Goal: Task Accomplishment & Management: Manage account settings

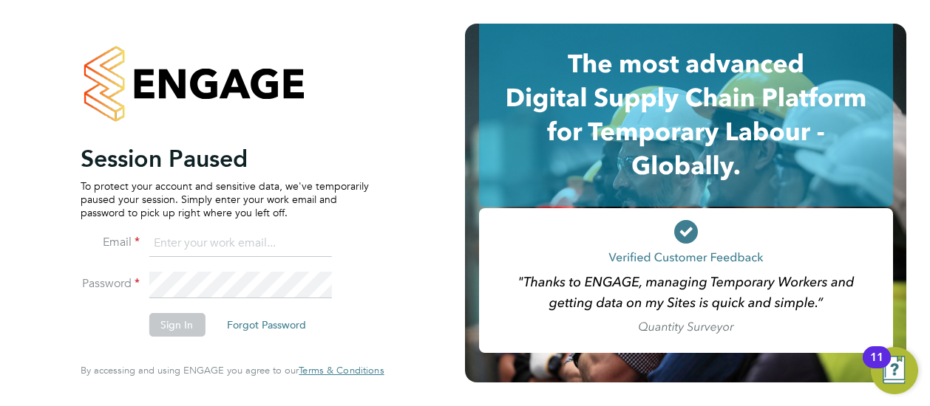
click at [248, 253] on input at bounding box center [240, 244] width 183 height 27
type input "Bradley.george@hays.com"
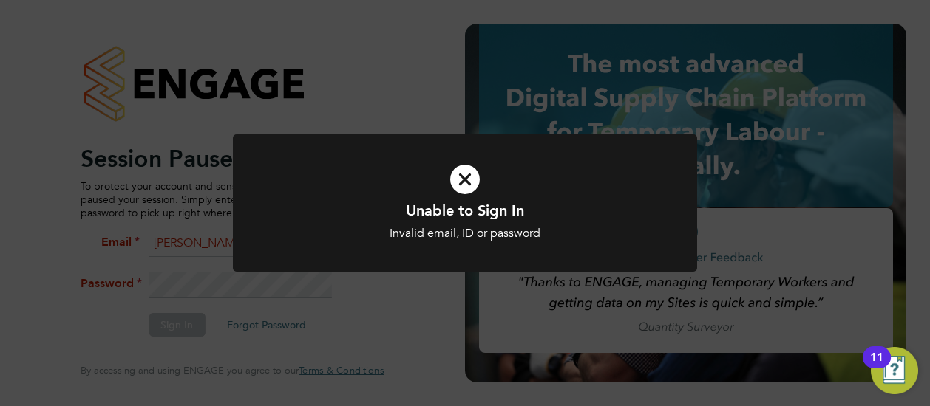
click at [247, 253] on div at bounding box center [465, 203] width 464 height 138
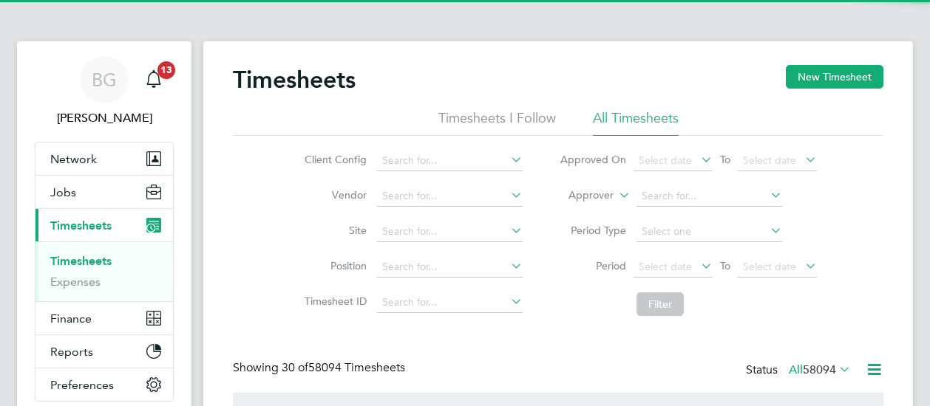
click at [590, 193] on label "Approver" at bounding box center [580, 195] width 67 height 15
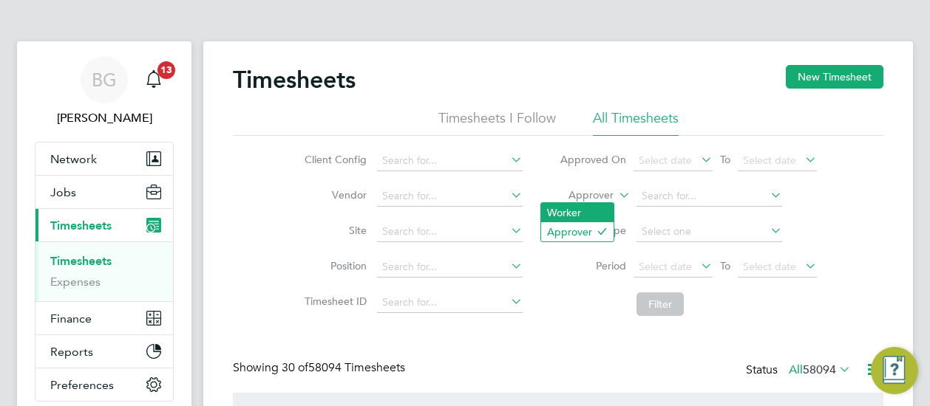
click at [579, 211] on li "Worker" at bounding box center [577, 212] width 72 height 19
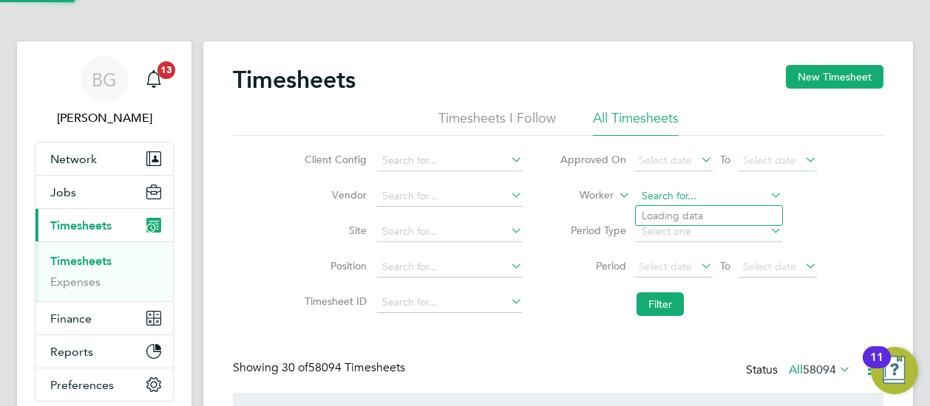
click at [698, 202] on input at bounding box center [709, 196] width 146 height 21
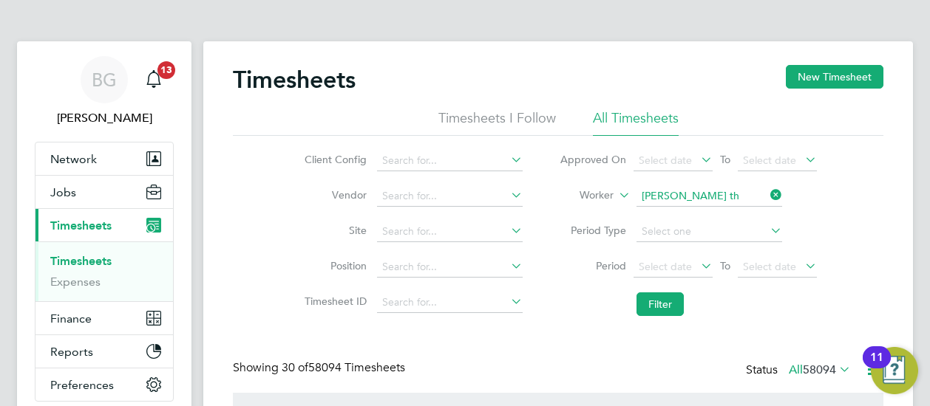
click at [712, 221] on li "Russel l Th ompson" at bounding box center [710, 216] width 149 height 20
type input "Russell Thompson"
click at [655, 305] on button "Filter" at bounding box center [659, 305] width 47 height 24
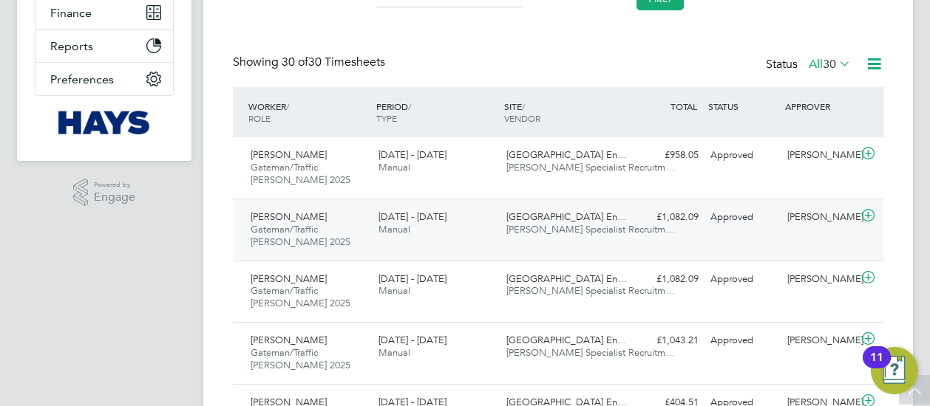
click at [514, 220] on span "Willows High School En…" at bounding box center [566, 217] width 120 height 13
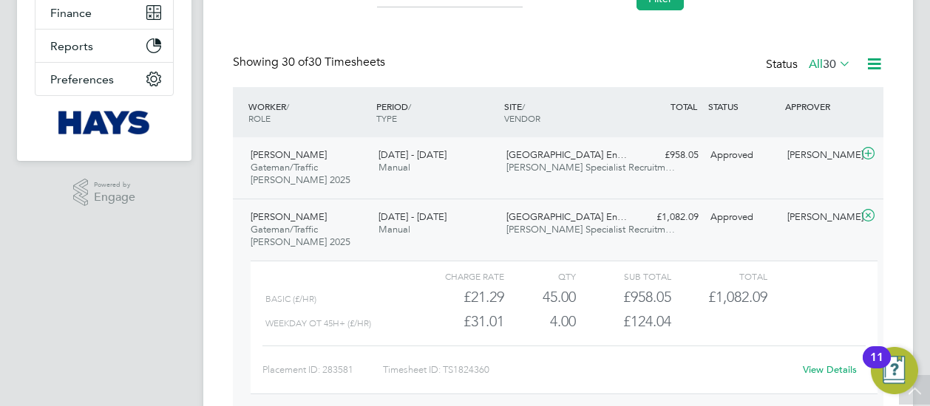
click at [559, 160] on span "Willows High School En…" at bounding box center [566, 155] width 120 height 13
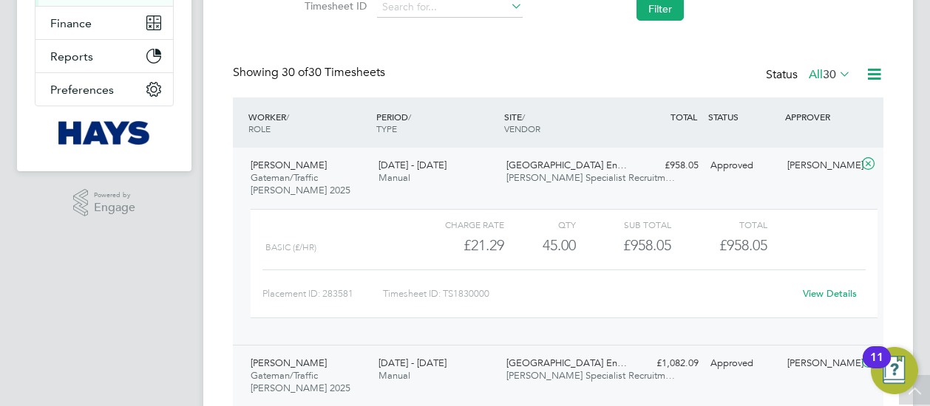
scroll to position [443, 0]
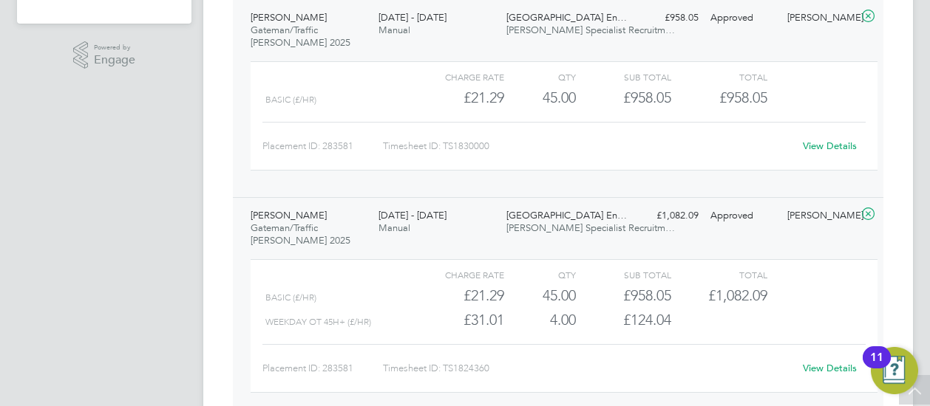
click at [805, 141] on link "View Details" at bounding box center [830, 146] width 54 height 13
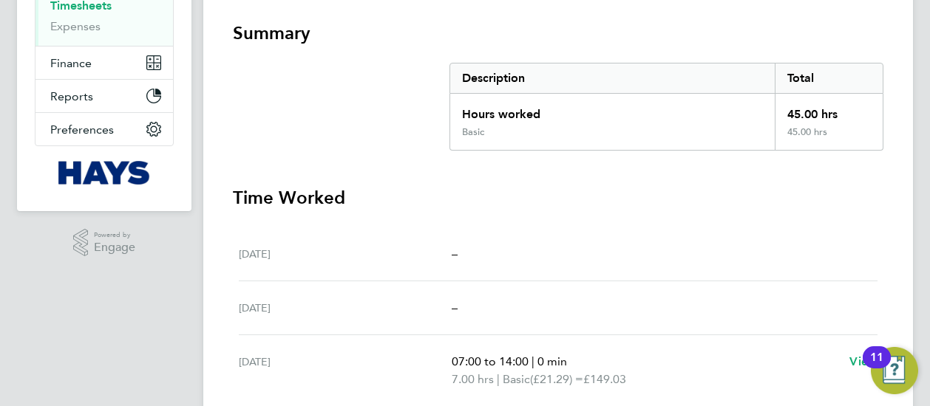
scroll to position [296, 0]
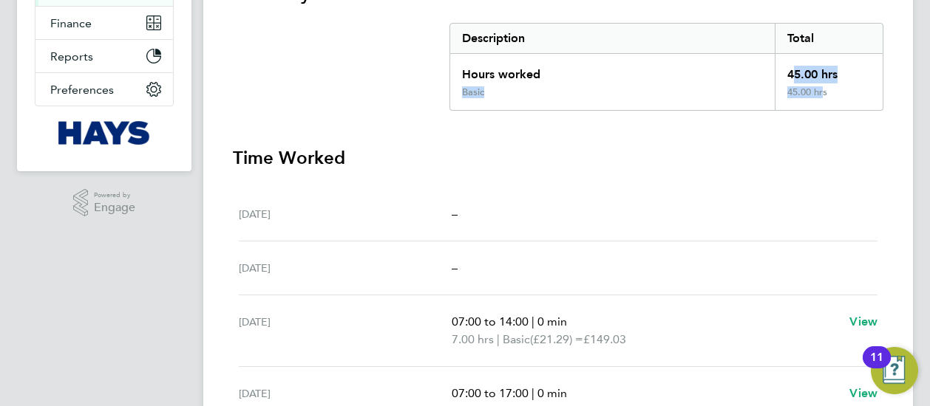
drag, startPoint x: 787, startPoint y: 73, endPoint x: 820, endPoint y: 107, distance: 47.0
click at [820, 107] on div "Hours worked 45.00 hrs Basic 45.00 hrs" at bounding box center [666, 82] width 434 height 57
drag, startPoint x: 820, startPoint y: 107, endPoint x: 706, endPoint y: 133, distance: 116.0
click at [706, 133] on section "Summary Description Total Hours worked 45.00 hrs Basic 45.00 hrs Time Worked Sa…" at bounding box center [558, 353] width 650 height 743
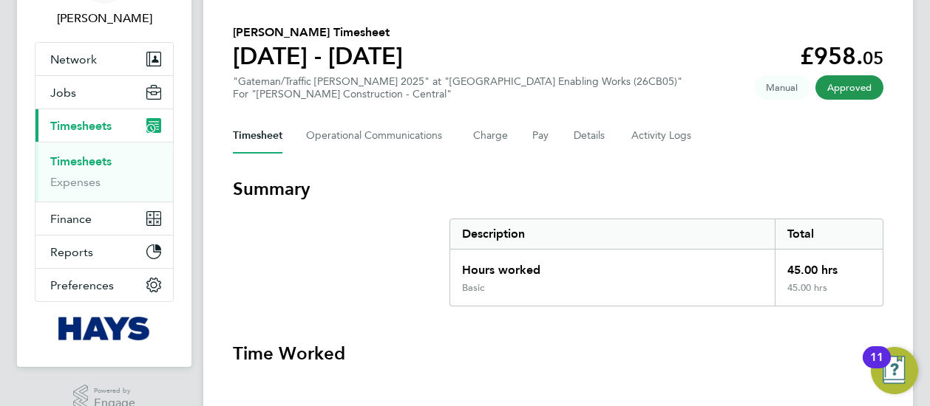
scroll to position [0, 0]
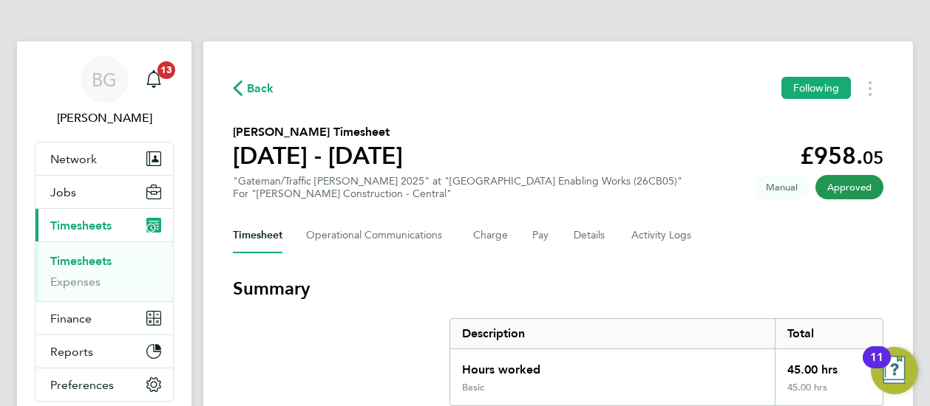
click at [265, 97] on span "Back" at bounding box center [260, 89] width 27 height 18
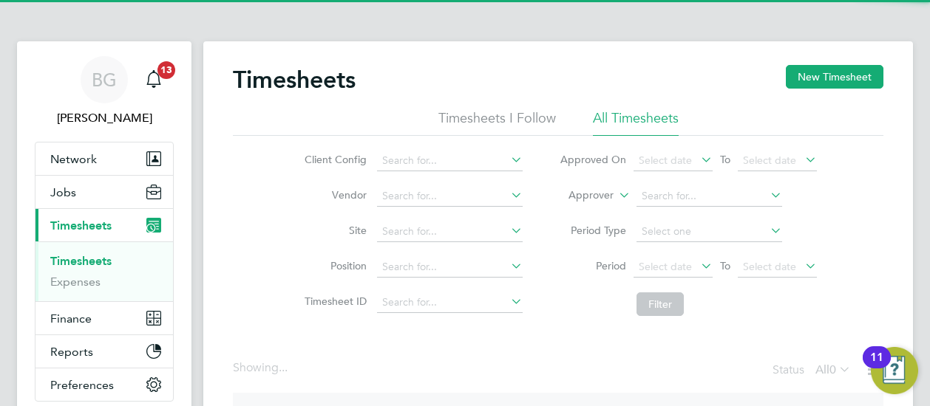
click at [601, 191] on label "Approver" at bounding box center [580, 195] width 67 height 15
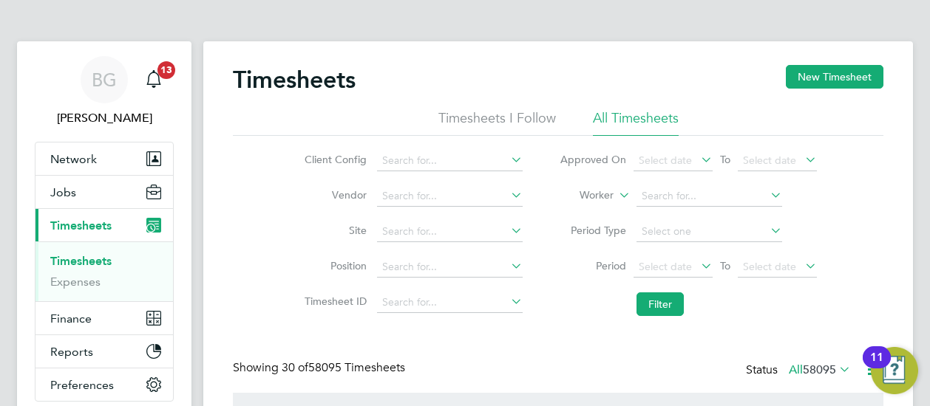
click at [726, 183] on li "Worker" at bounding box center [688, 196] width 294 height 35
click at [713, 190] on input at bounding box center [709, 196] width 146 height 21
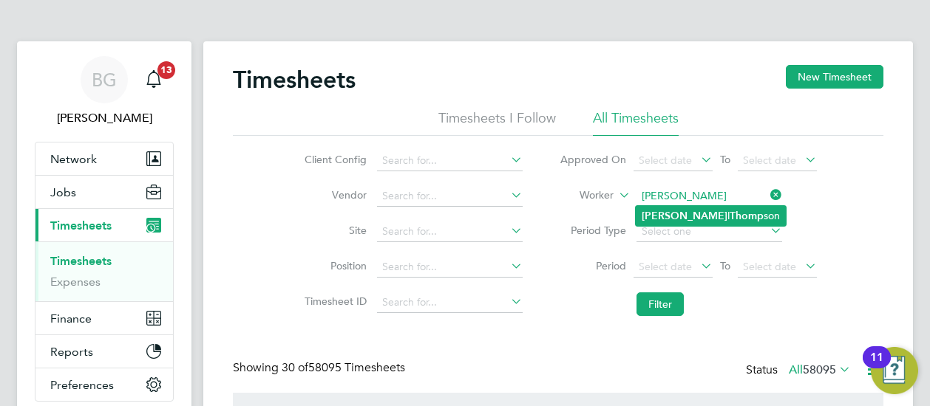
click at [737, 208] on li "Russel l Thomp son" at bounding box center [711, 216] width 150 height 20
type input "Russell Thompson"
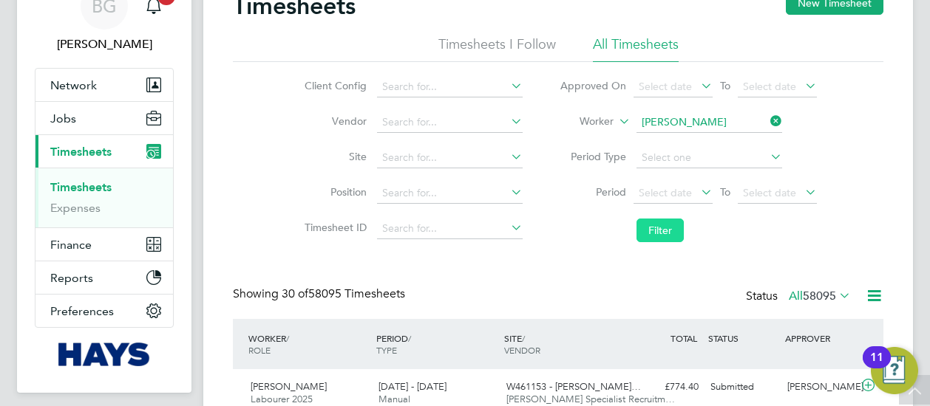
click at [660, 223] on button "Filter" at bounding box center [659, 231] width 47 height 24
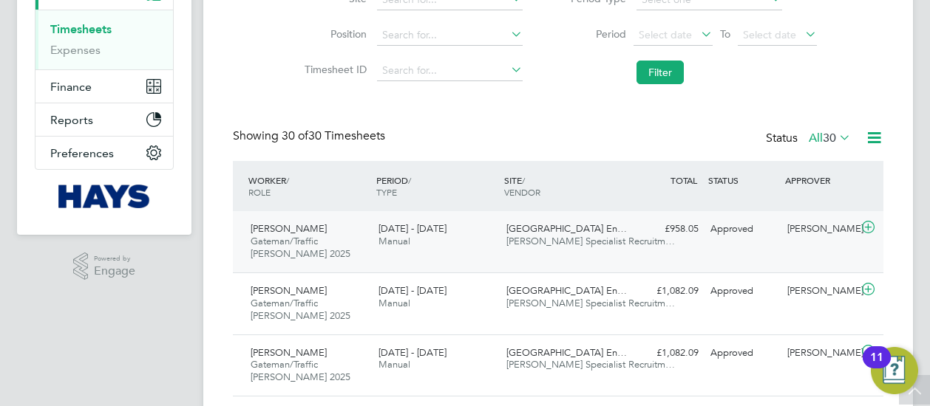
click at [572, 239] on span "[PERSON_NAME] Specialist Recruitm…" at bounding box center [590, 241] width 168 height 13
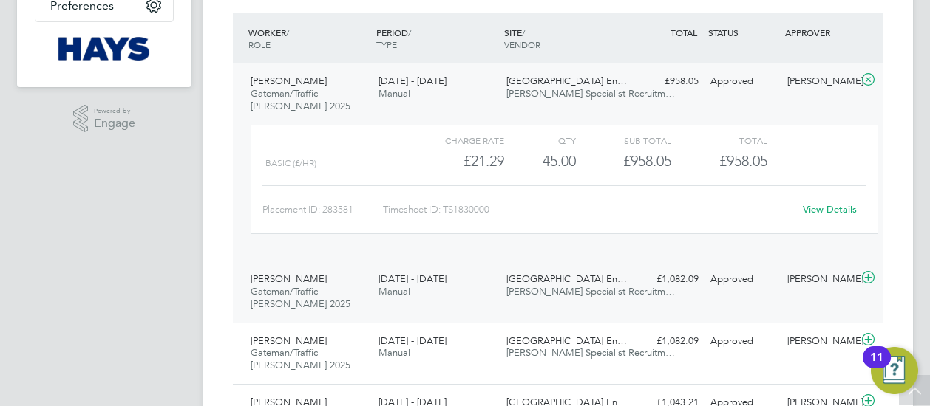
click at [495, 290] on div "13 - 19 Sep 2025 Manual" at bounding box center [436, 286] width 128 height 37
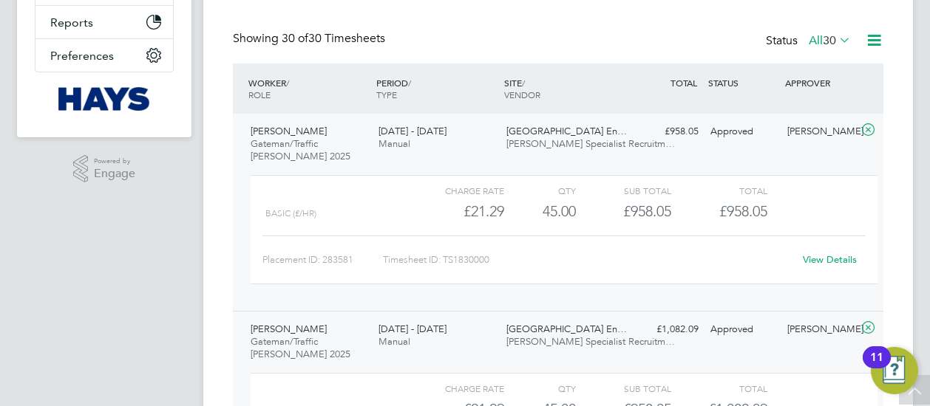
scroll to position [306, 0]
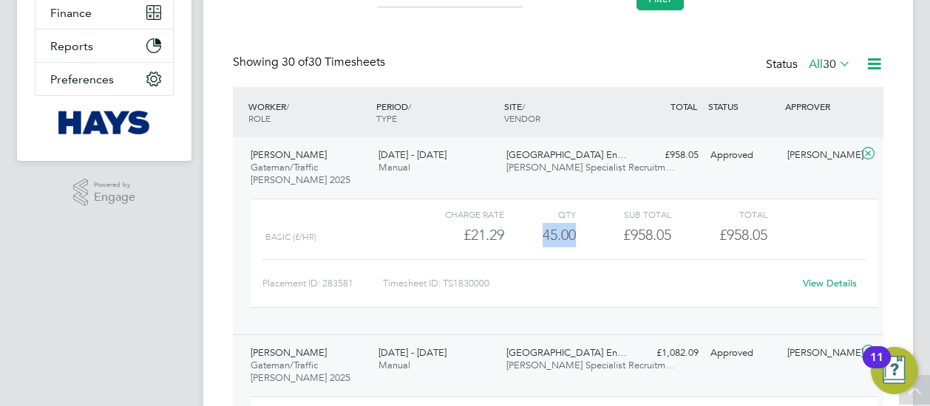
drag, startPoint x: 542, startPoint y: 237, endPoint x: 582, endPoint y: 237, distance: 39.9
click at [582, 237] on div "Basic (£/HR) £21.29 45 45.00 45 £958.05 £958.05" at bounding box center [564, 235] width 627 height 24
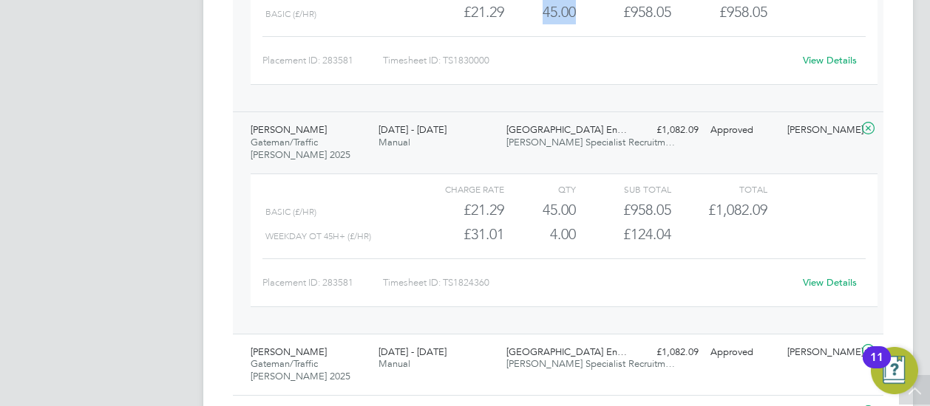
scroll to position [602, 0]
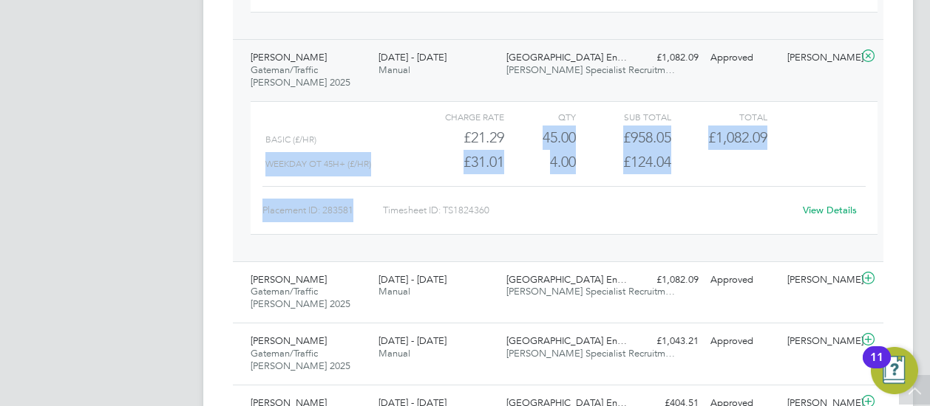
drag, startPoint x: 536, startPoint y: 138, endPoint x: 590, endPoint y: 180, distance: 67.9
click at [590, 180] on div "Charge rate QTY Sub Total Total Basic (£/HR) £21.29 45 45.00 45 £958.05 £1,082.…" at bounding box center [564, 168] width 627 height 134
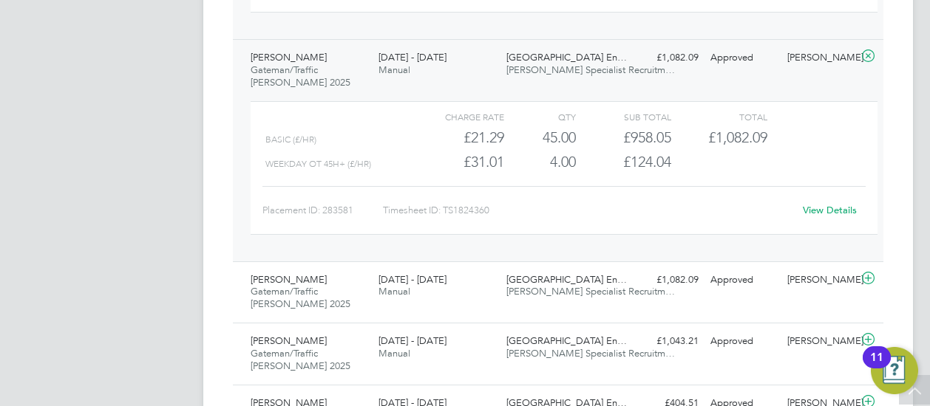
click at [590, 180] on div "Charge rate QTY Sub Total Total Basic (£/HR) £21.29 45 45.00 45 £958.05 £1,082.…" at bounding box center [564, 168] width 627 height 134
drag, startPoint x: 551, startPoint y: 165, endPoint x: 593, endPoint y: 166, distance: 42.1
click at [593, 166] on div "Weekday OT 45h+ (£/HR) £31.01 4 4.00 4 £124.04" at bounding box center [564, 162] width 627 height 24
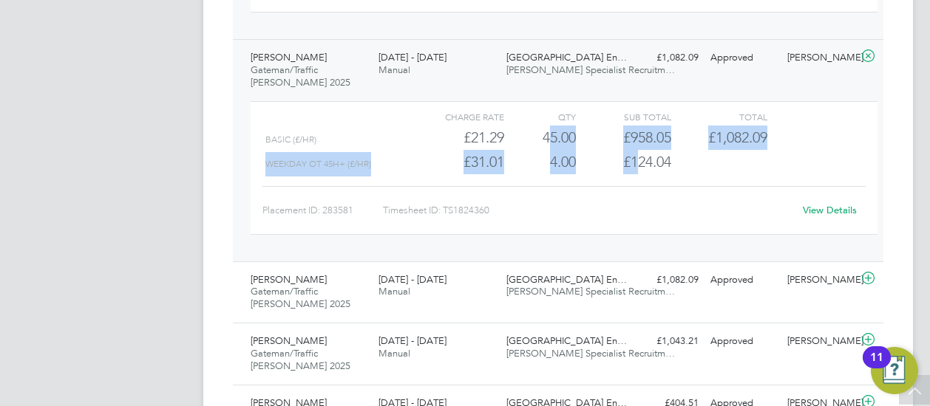
drag, startPoint x: 550, startPoint y: 137, endPoint x: 638, endPoint y: 167, distance: 93.7
click at [638, 167] on div "Charge rate QTY Sub Total Total Basic (£/HR) £21.29 45 45.00 45 £958.05 £1,082.…" at bounding box center [564, 168] width 627 height 134
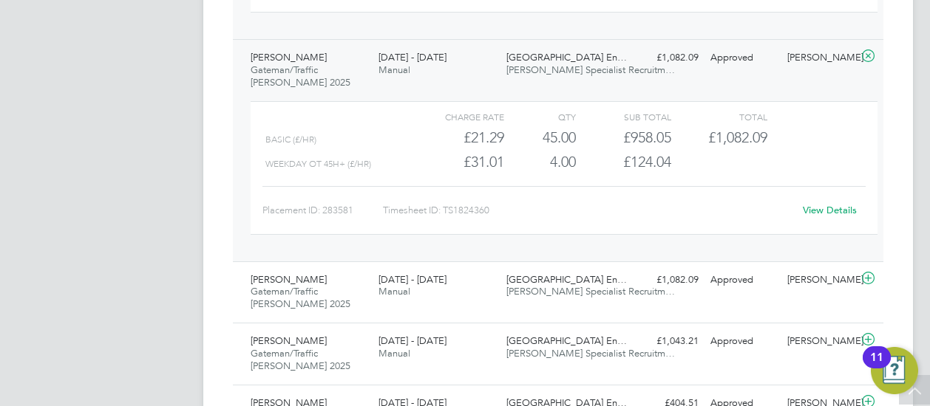
drag, startPoint x: 638, startPoint y: 167, endPoint x: 538, endPoint y: 185, distance: 102.2
click at [538, 186] on div "Placement ID: 283581 Timesheet ID: TS1824360 View Details" at bounding box center [563, 204] width 603 height 36
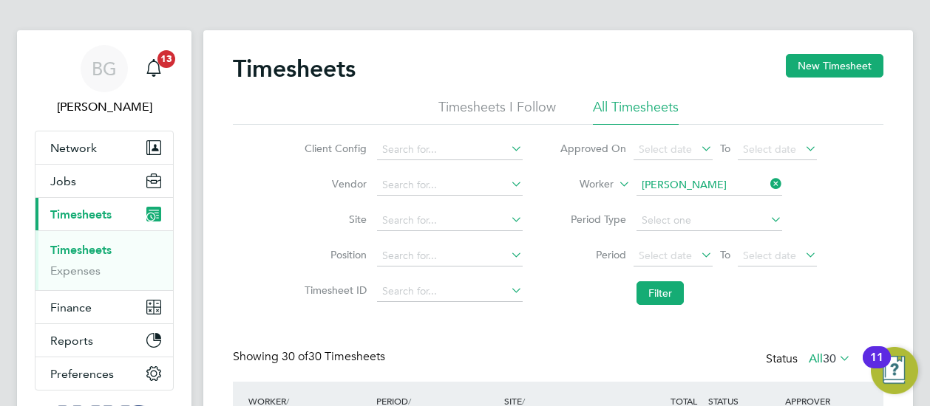
scroll to position [7, 7]
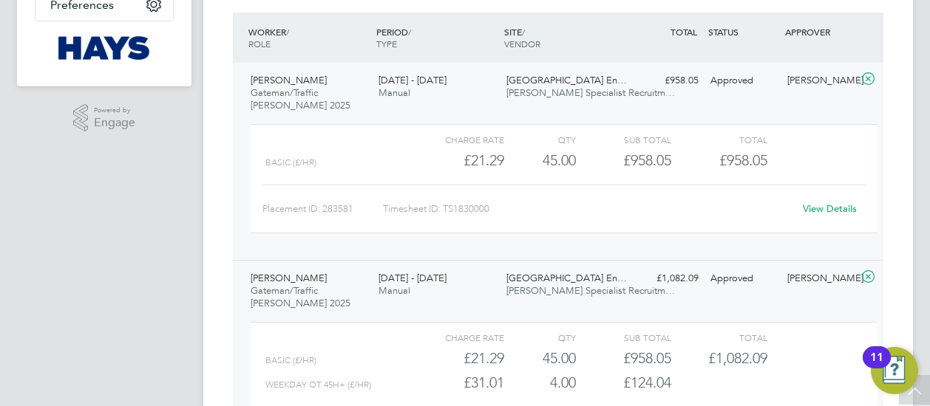
click at [539, 299] on div "Willows High School En… Hays Specialist Recruitm…" at bounding box center [564, 285] width 128 height 37
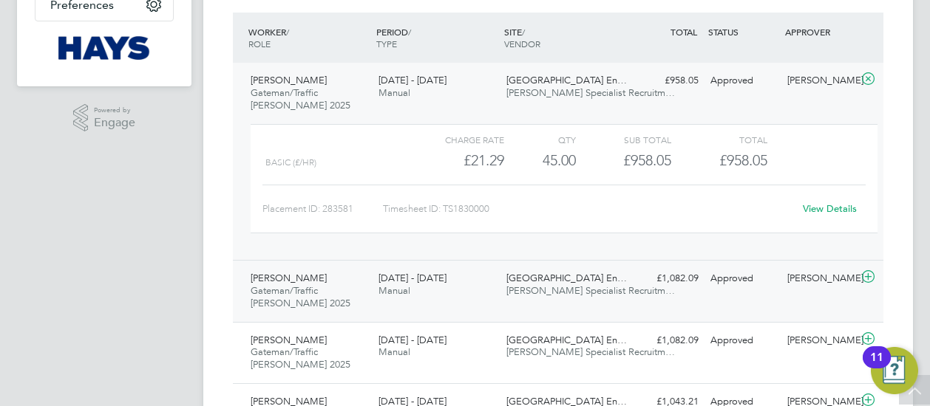
click at [598, 298] on div "Willows High School En… Hays Specialist Recruitm…" at bounding box center [564, 285] width 128 height 37
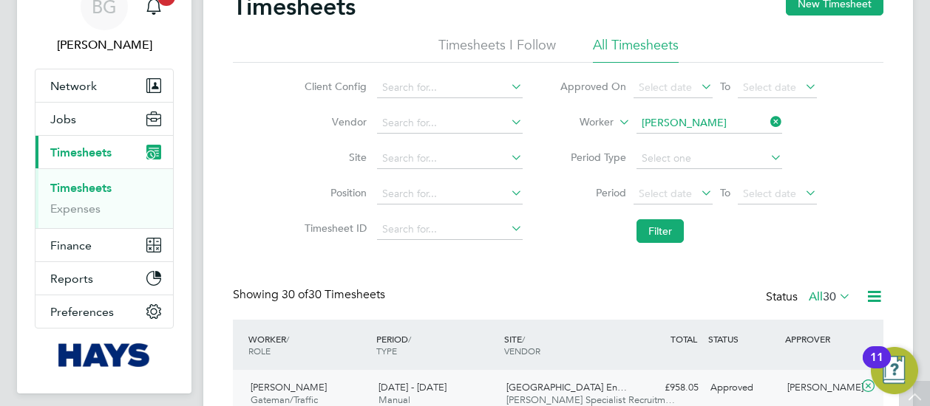
scroll to position [11, 0]
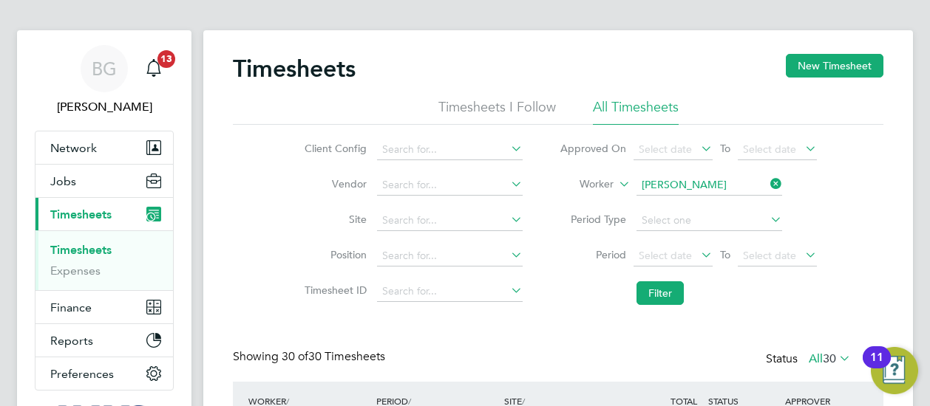
click at [767, 188] on icon at bounding box center [767, 184] width 0 height 21
click at [764, 188] on input at bounding box center [709, 185] width 146 height 21
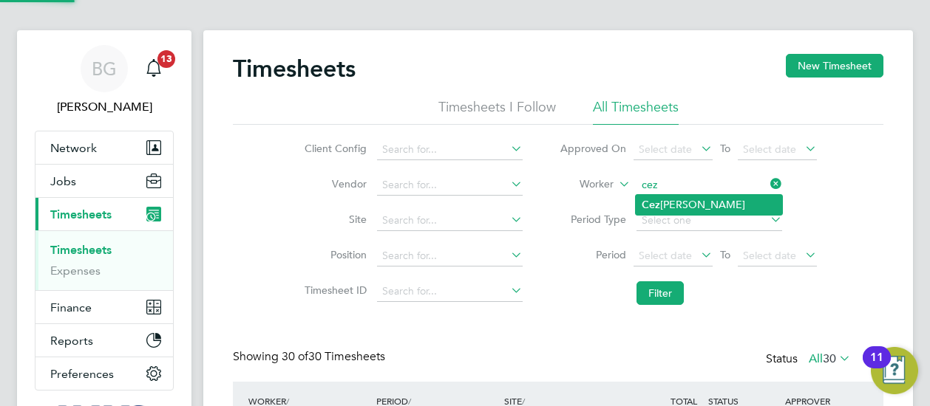
click at [733, 199] on li "Cez ary Sokolowski" at bounding box center [709, 205] width 146 height 20
type input "Cezary Sokolowski"
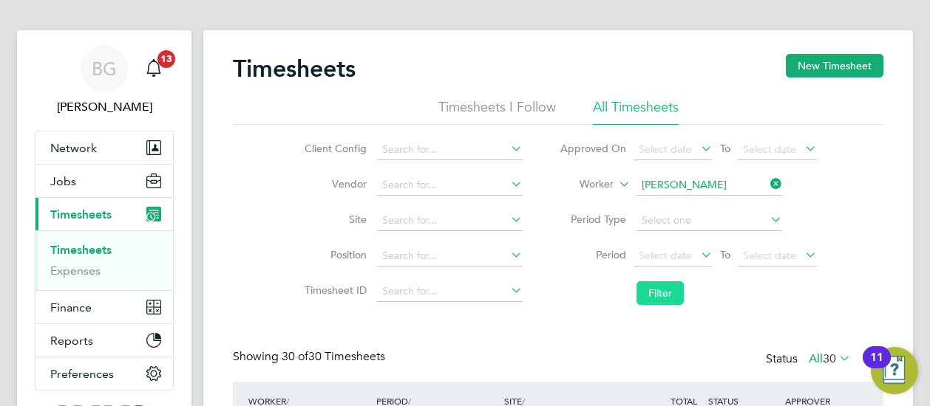
click at [670, 299] on button "Filter" at bounding box center [659, 294] width 47 height 24
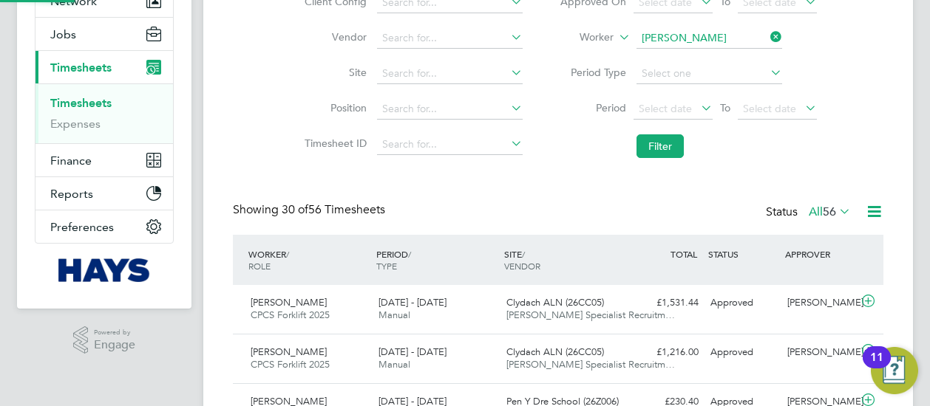
scroll to position [7, 7]
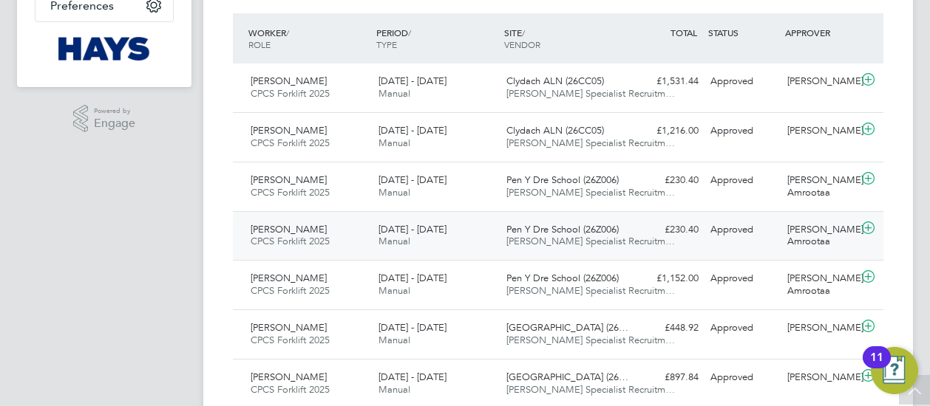
click at [522, 240] on span "Hays Specialist Recruitm…" at bounding box center [590, 241] width 168 height 13
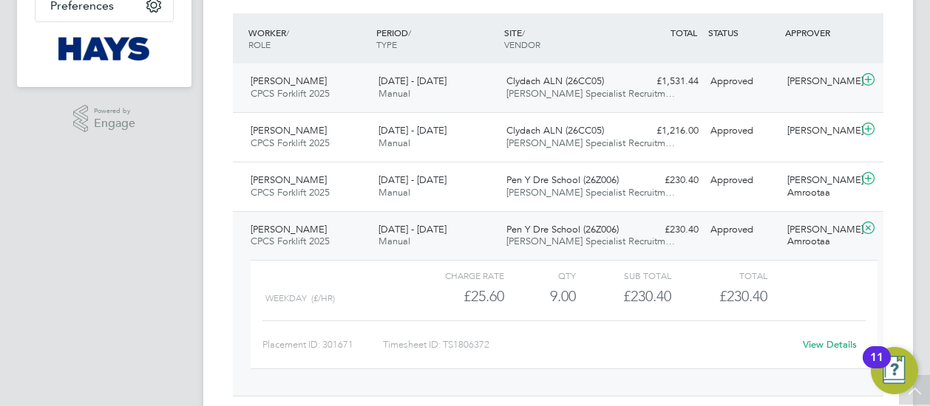
click at [502, 78] on div "Clydach ALN (26CC05) Hays Specialist Recruitm…" at bounding box center [564, 87] width 128 height 37
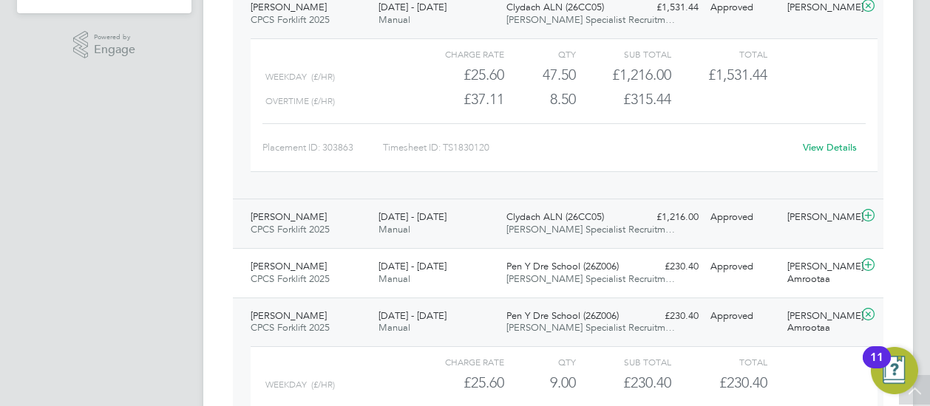
click at [492, 246] on div "Cezary Sokolowski CPCS Forklift 2025 13 - 19 Sep 2025 13 - 19 Sep 2025 Manual C…" at bounding box center [558, 224] width 650 height 50
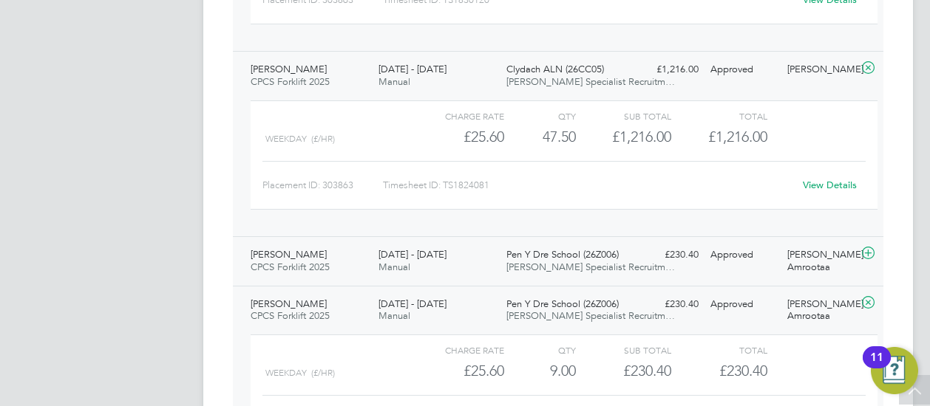
click at [576, 251] on span "Pen Y Dre School (26Z006)" at bounding box center [562, 254] width 112 height 13
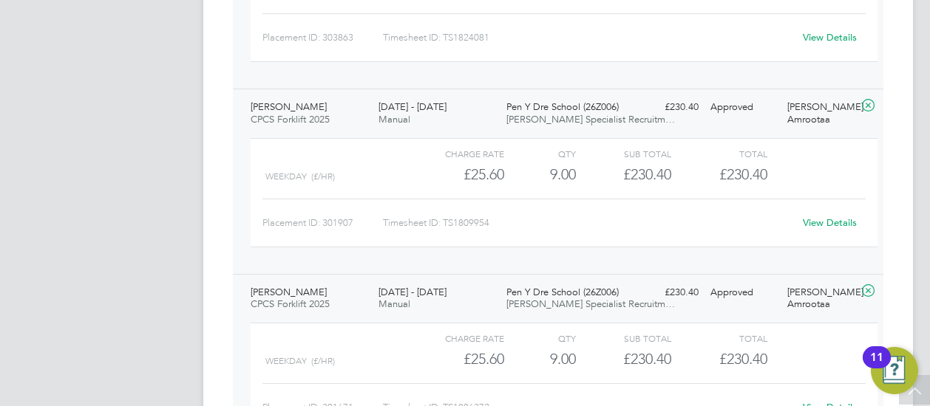
click at [828, 219] on link "View Details" at bounding box center [830, 223] width 54 height 13
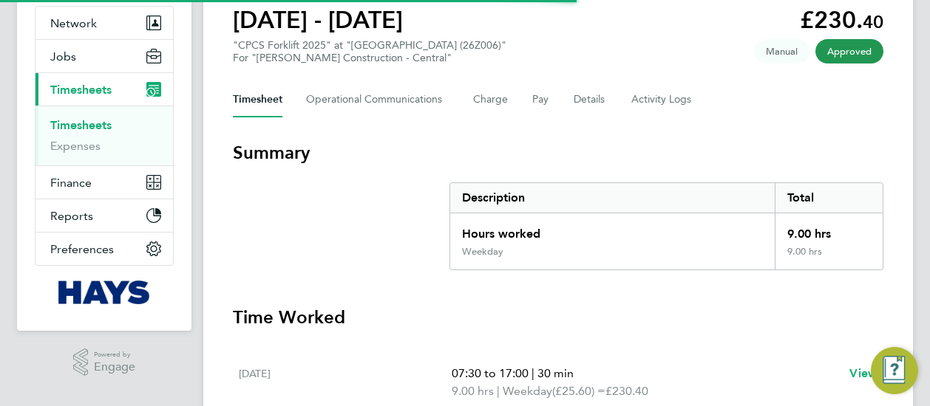
scroll to position [277, 0]
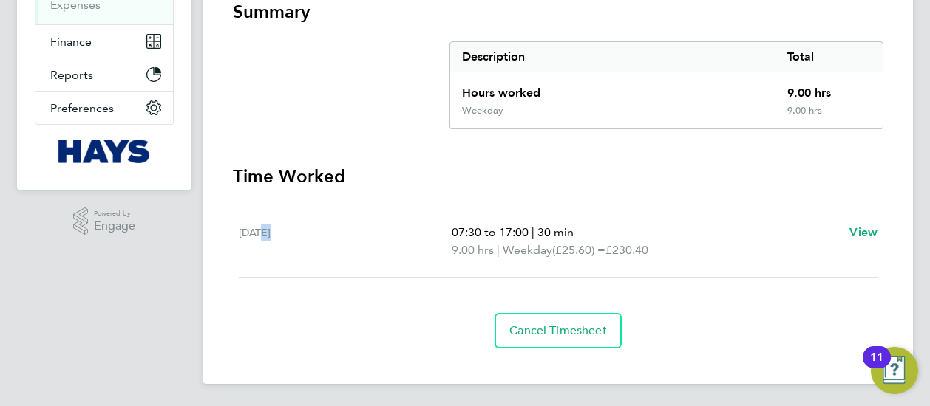
drag, startPoint x: 252, startPoint y: 234, endPoint x: 266, endPoint y: 234, distance: 14.1
click at [266, 234] on div "[DATE]" at bounding box center [345, 241] width 213 height 35
drag, startPoint x: 266, startPoint y: 234, endPoint x: 330, endPoint y: 252, distance: 66.2
click at [330, 252] on div "[DATE]" at bounding box center [345, 241] width 213 height 35
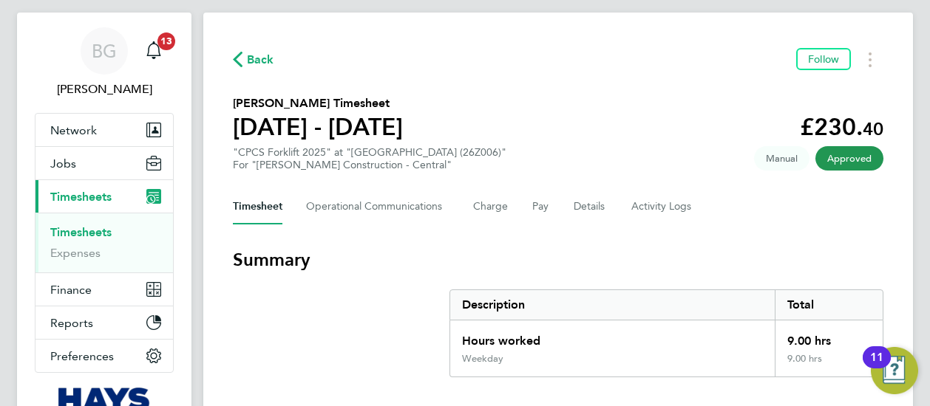
scroll to position [0, 0]
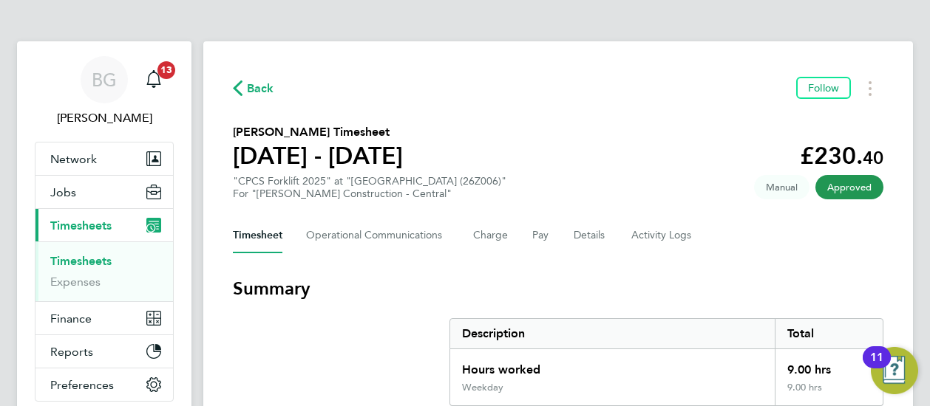
click at [248, 83] on span "Back" at bounding box center [260, 89] width 27 height 18
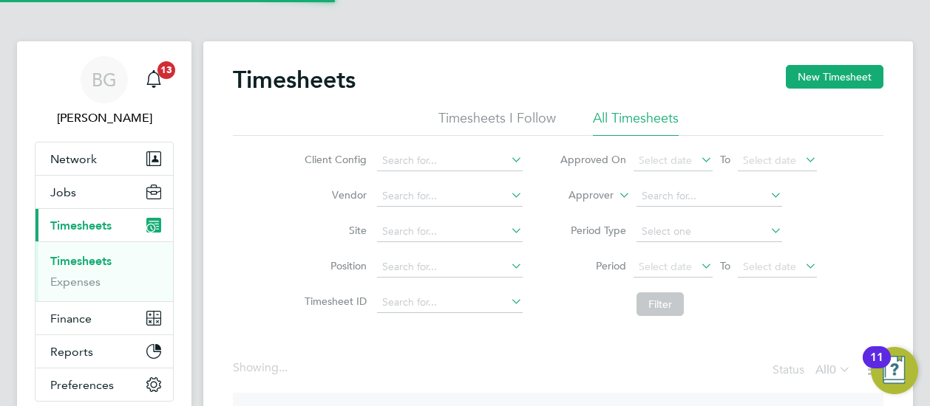
click at [576, 193] on label "Approver" at bounding box center [580, 195] width 67 height 15
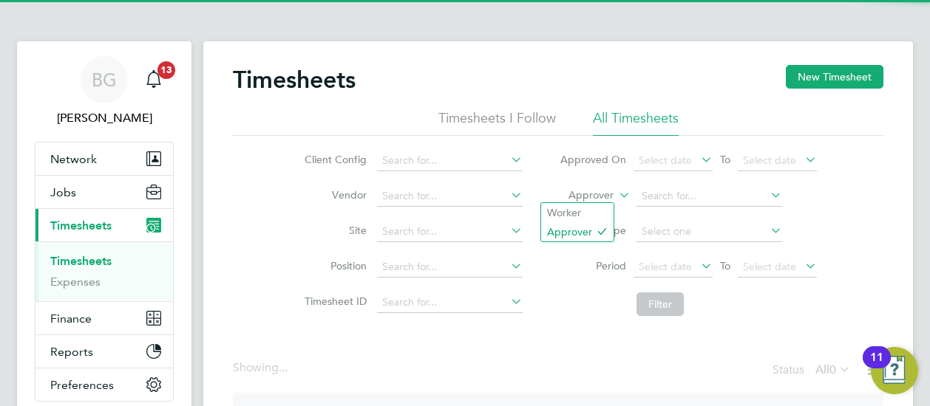
click at [590, 213] on li "Worker" at bounding box center [577, 212] width 72 height 19
click at [695, 191] on div "Client Config Vendor Site Position Timesheet ID Approved On Select date To Sele…" at bounding box center [558, 230] width 650 height 188
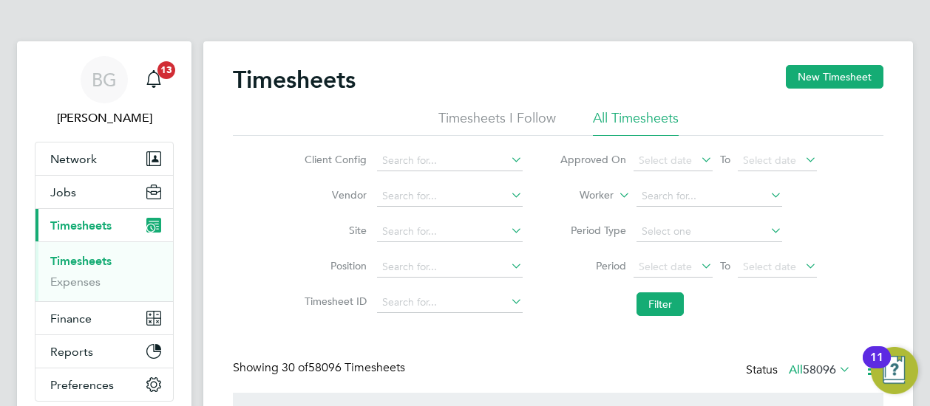
click at [695, 191] on input at bounding box center [709, 196] width 146 height 21
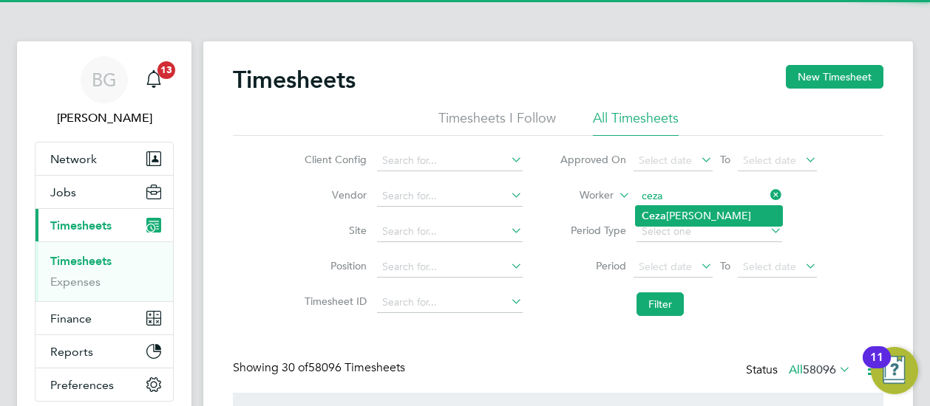
type input "ceza"
click at [698, 205] on ul "Ceza ry Sokolowski" at bounding box center [709, 215] width 148 height 21
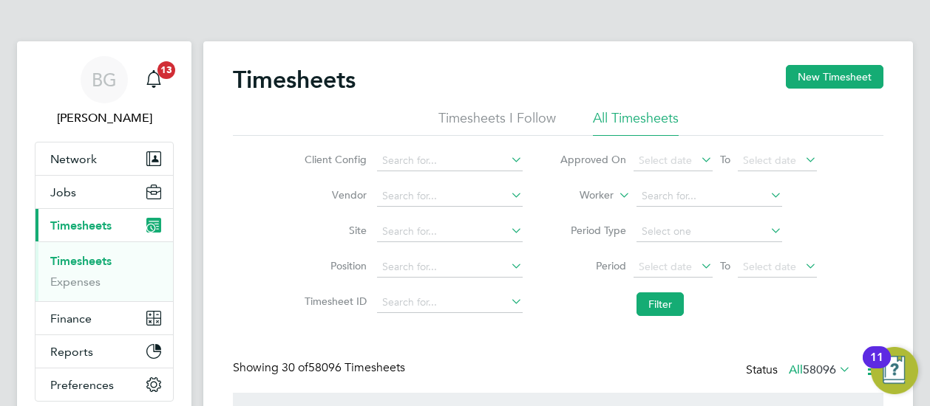
click at [698, 212] on li "Worker" at bounding box center [688, 196] width 294 height 35
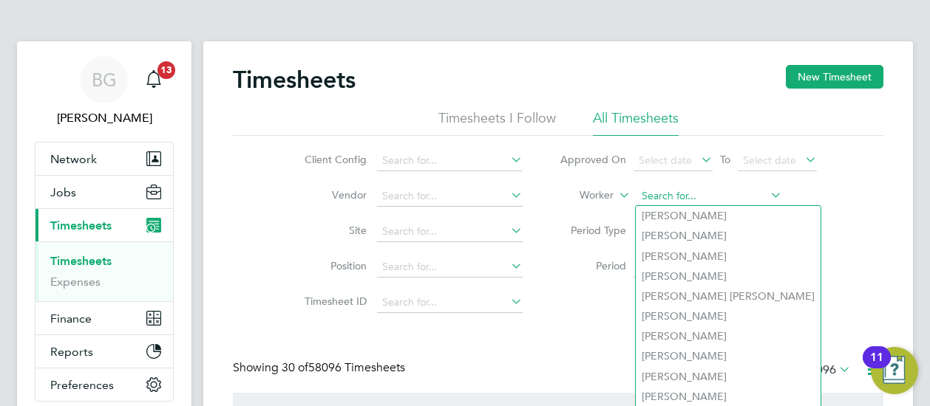
click at [667, 195] on input at bounding box center [709, 196] width 146 height 21
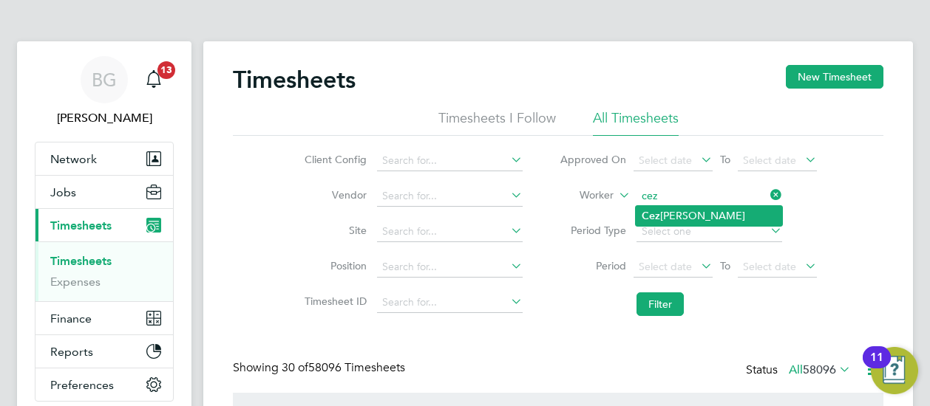
click at [675, 211] on li "Cez ary Sokolowski" at bounding box center [709, 216] width 146 height 20
type input "Cezary Sokolowski"
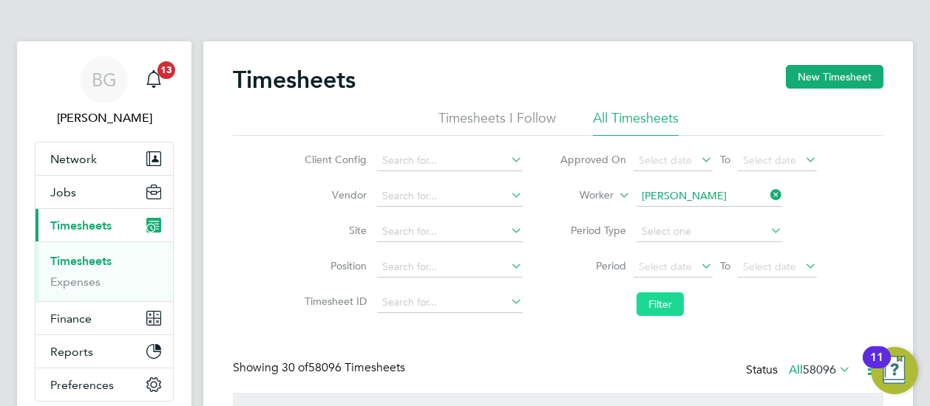
drag, startPoint x: 674, startPoint y: 299, endPoint x: 576, endPoint y: 297, distance: 97.6
click at [665, 299] on button "Filter" at bounding box center [659, 305] width 47 height 24
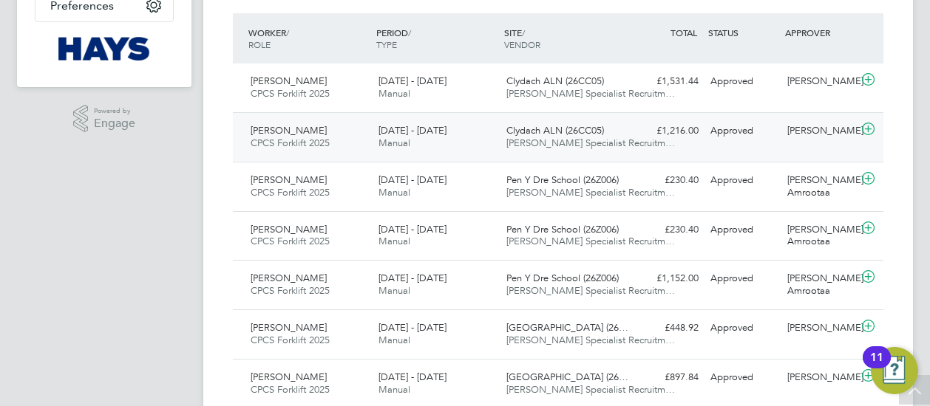
click at [500, 146] on div "Clydach ALN (26CC05) Hays Specialist Recruitm…" at bounding box center [564, 137] width 128 height 37
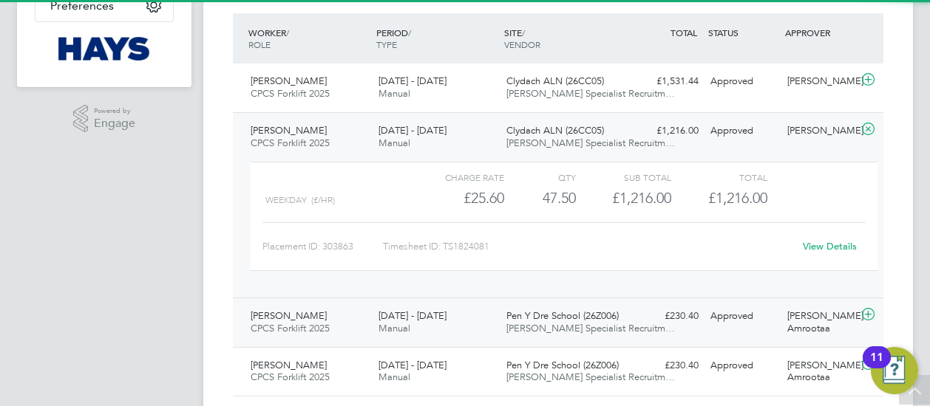
click at [472, 308] on div "23 - 29 Aug 2025 Manual" at bounding box center [436, 322] width 128 height 37
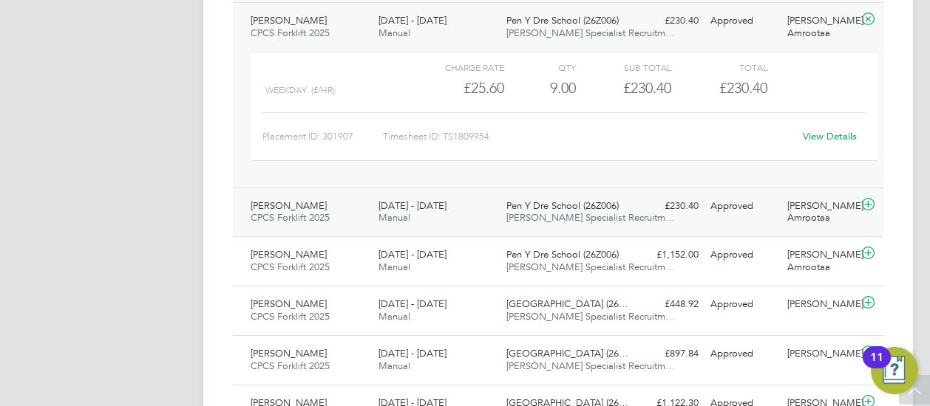
drag, startPoint x: 507, startPoint y: 211, endPoint x: 515, endPoint y: 206, distance: 9.6
click at [514, 207] on div "Pen Y Dre School (26Z006) Hays Specialist Recruitm…" at bounding box center [564, 212] width 128 height 37
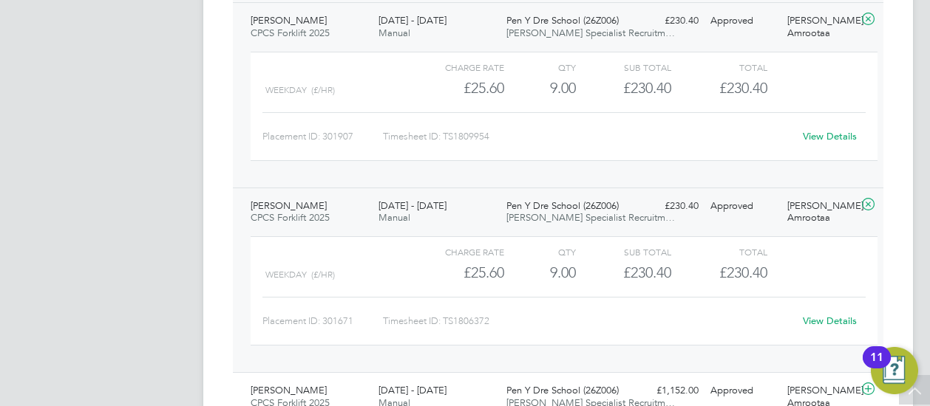
click at [819, 319] on link "View Details" at bounding box center [830, 321] width 54 height 13
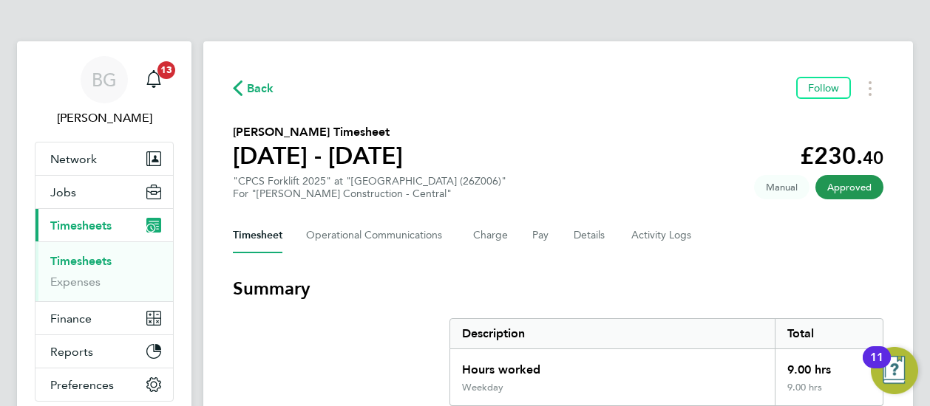
click at [259, 90] on span "Back" at bounding box center [260, 89] width 27 height 18
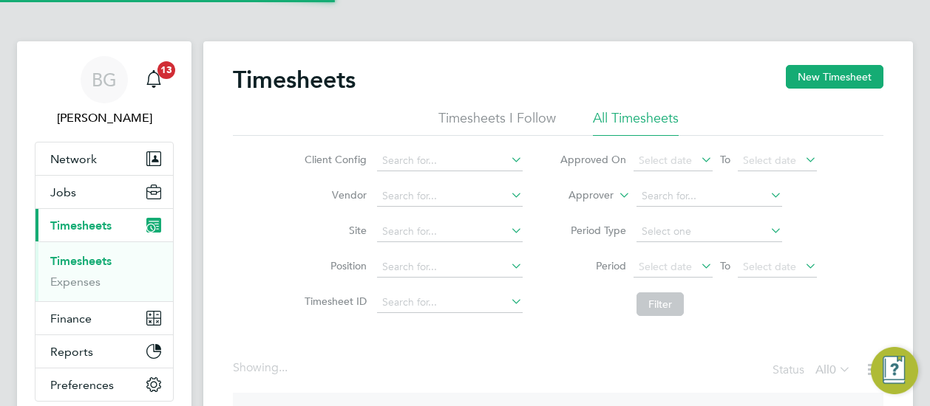
click at [612, 191] on label "Approver" at bounding box center [580, 195] width 67 height 15
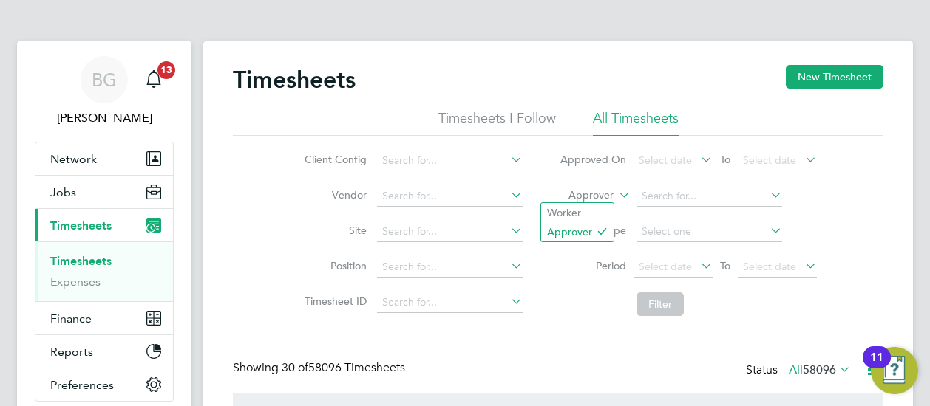
click at [590, 197] on label "Approver" at bounding box center [580, 195] width 67 height 15
drag, startPoint x: 584, startPoint y: 214, endPoint x: 634, endPoint y: 194, distance: 53.8
click at [596, 208] on li "Worker" at bounding box center [577, 212] width 72 height 19
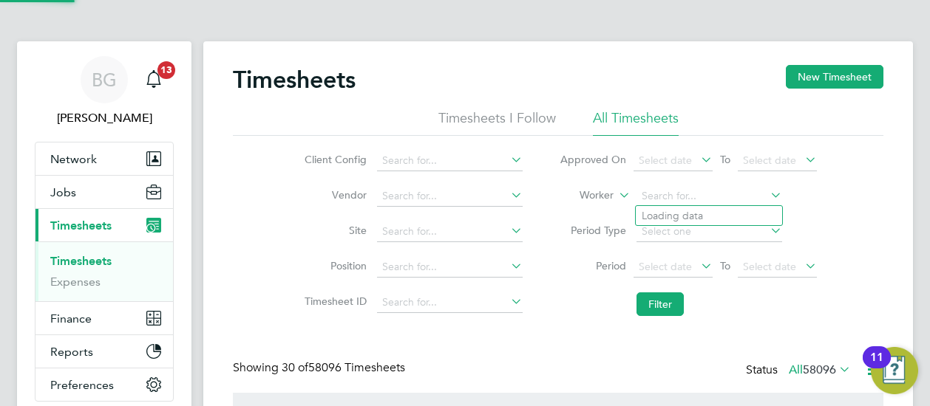
click at [641, 194] on input at bounding box center [709, 196] width 146 height 21
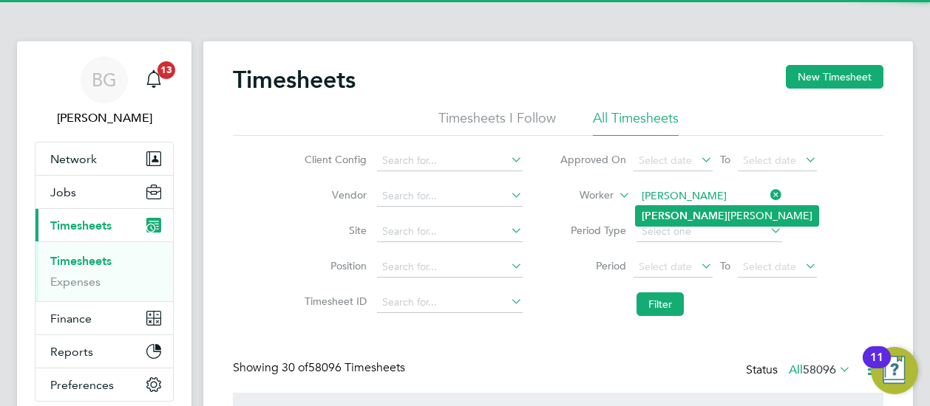
click at [666, 211] on b "Cezary" at bounding box center [684, 216] width 86 height 13
type input "[PERSON_NAME]"
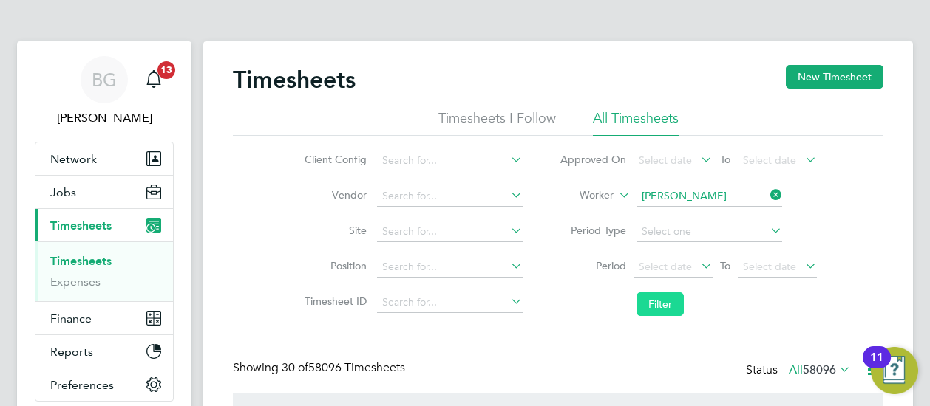
click at [655, 305] on button "Filter" at bounding box center [659, 305] width 47 height 24
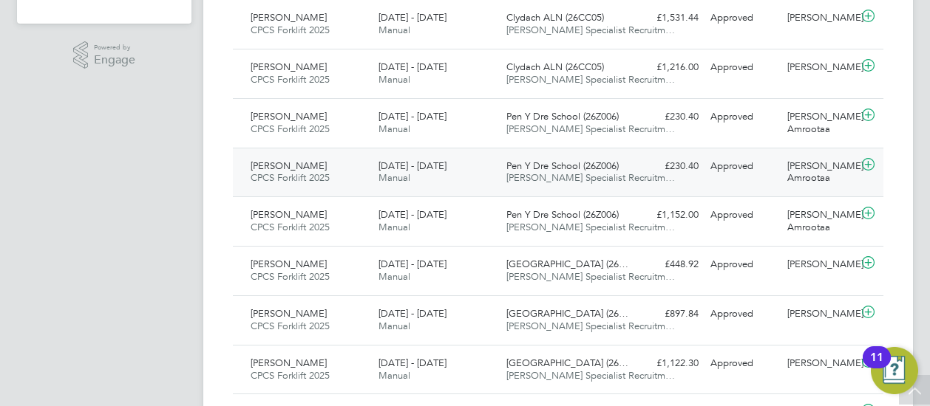
click at [464, 186] on div "16 - 22 Aug 2025 Manual" at bounding box center [436, 172] width 128 height 37
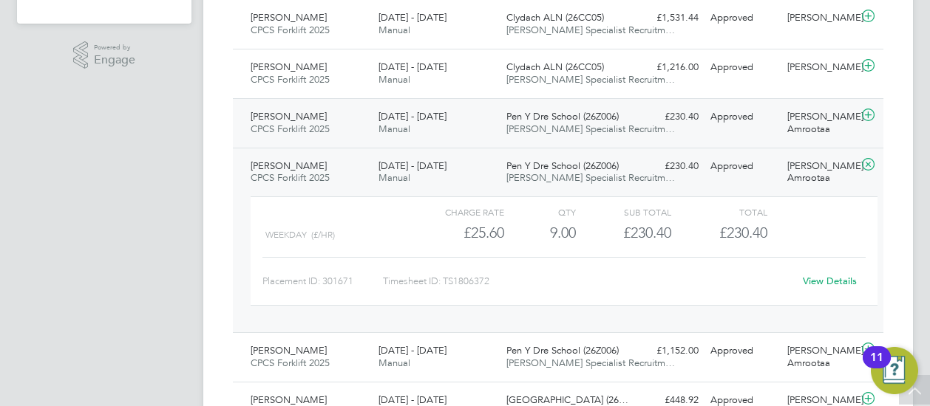
click at [475, 123] on div "[DATE] - [DATE] Manual" at bounding box center [436, 123] width 128 height 37
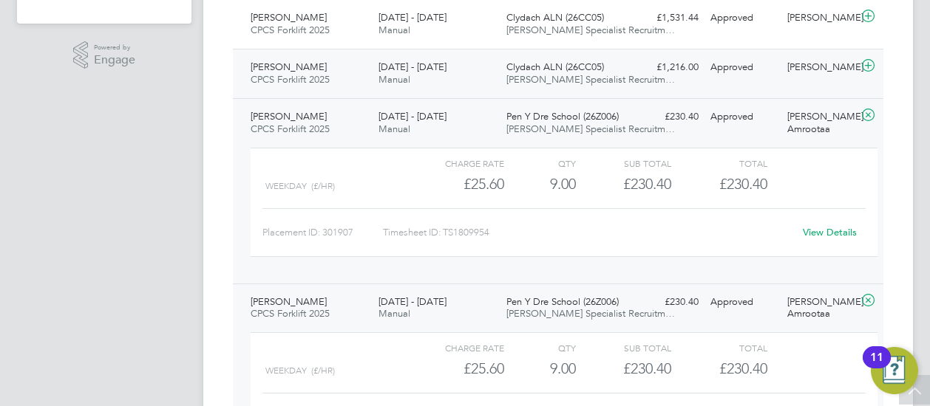
click at [482, 82] on div "13 - 19 Sep 2025 Manual" at bounding box center [436, 73] width 128 height 37
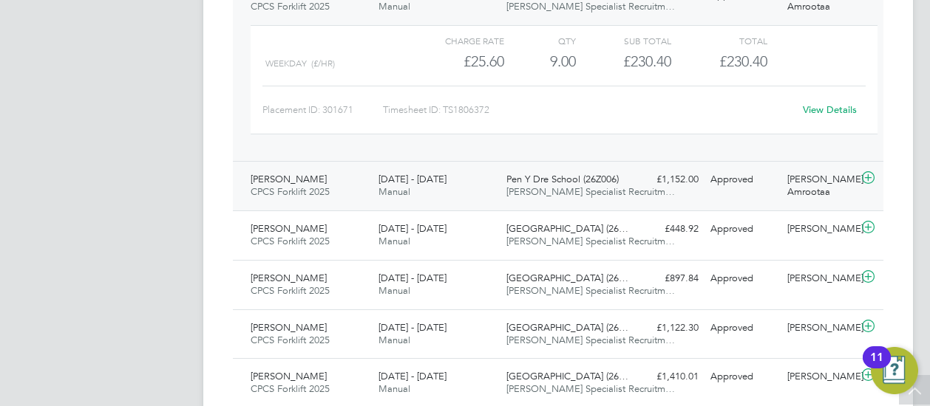
click at [577, 187] on span "[PERSON_NAME] Specialist Recruitm…" at bounding box center [590, 191] width 168 height 13
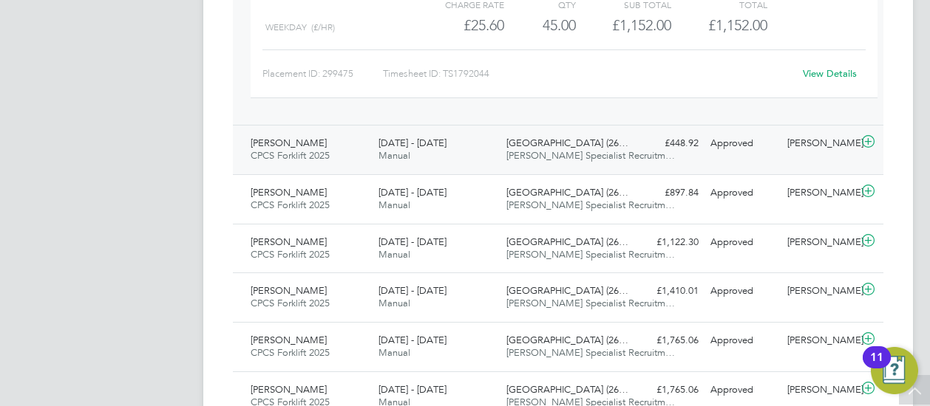
click at [578, 160] on div "Abergavenny School (26… Hays Specialist Recruitm…" at bounding box center [564, 150] width 128 height 37
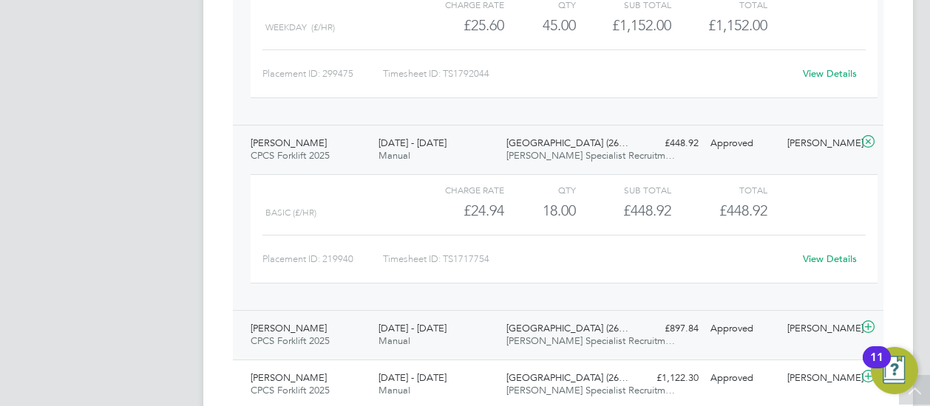
click at [573, 329] on span "[GEOGRAPHIC_DATA] (26…" at bounding box center [567, 328] width 122 height 13
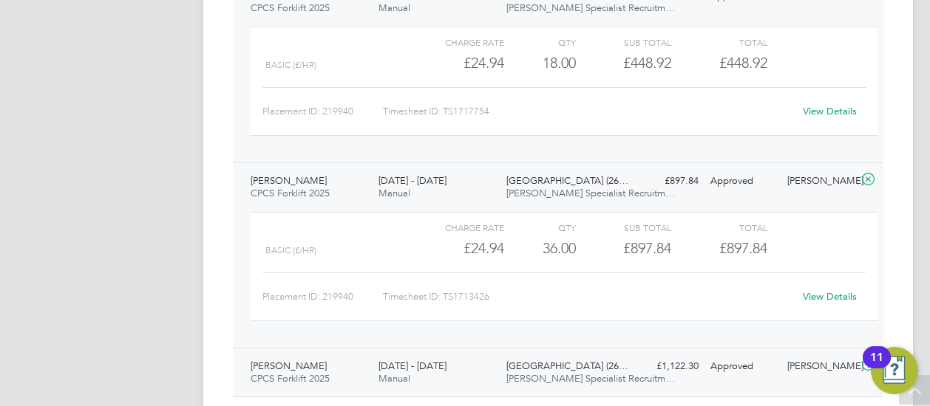
click at [563, 361] on span "[GEOGRAPHIC_DATA] (26…" at bounding box center [567, 366] width 122 height 13
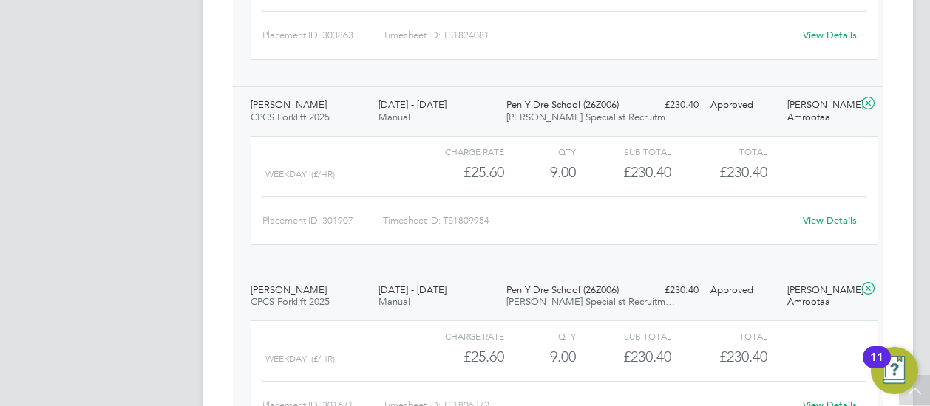
scroll to position [25, 144]
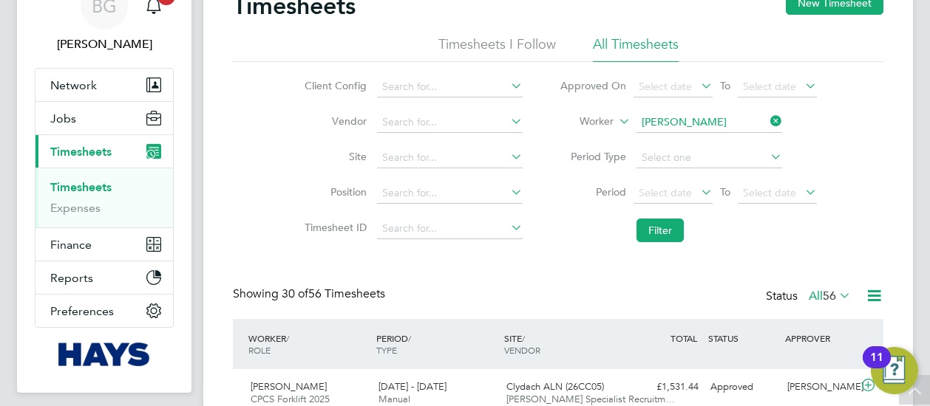
click at [767, 118] on icon at bounding box center [767, 121] width 0 height 21
click at [740, 120] on input at bounding box center [709, 122] width 146 height 21
type input "russel thomp"
click at [715, 152] on ul "Russel l Thomp son" at bounding box center [710, 142] width 151 height 21
click at [704, 135] on li "Worker" at bounding box center [688, 122] width 294 height 35
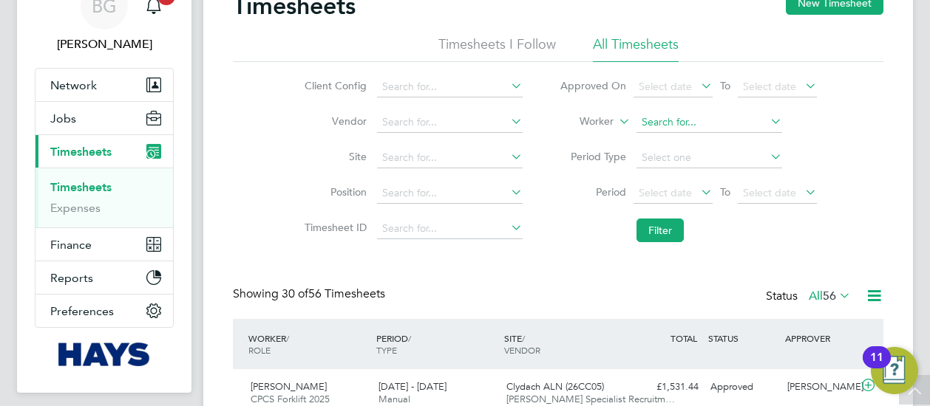
click at [698, 130] on input at bounding box center [709, 122] width 146 height 21
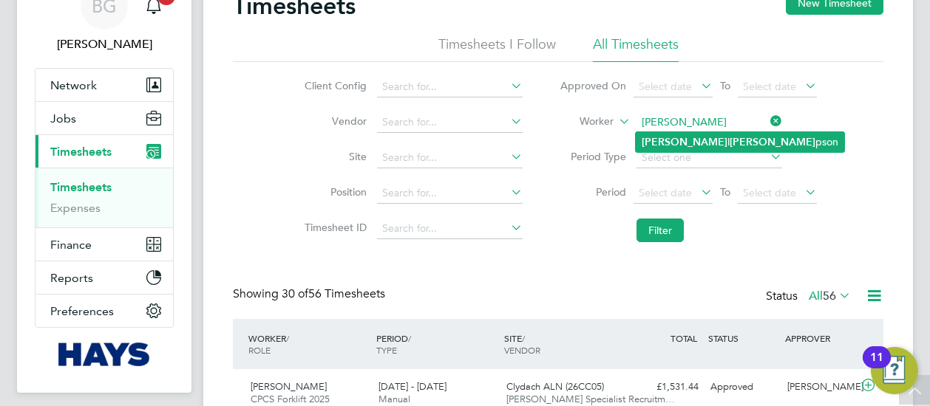
click at [729, 143] on li "Russel l Thom pson" at bounding box center [740, 142] width 208 height 20
type input "Russell Thompson"
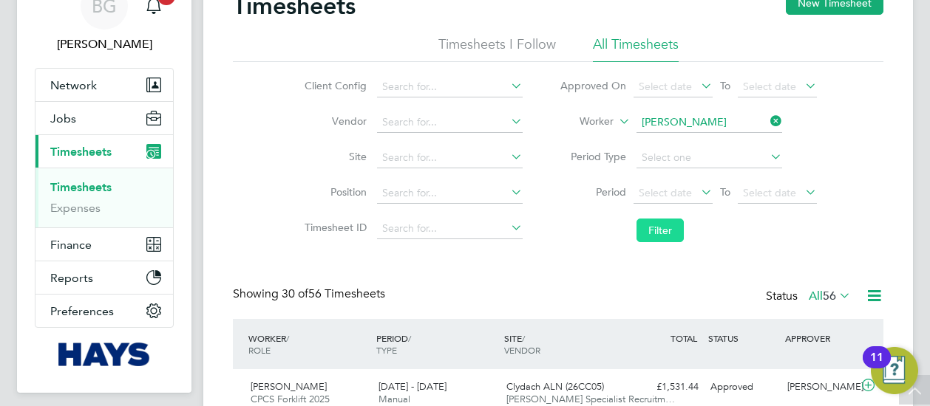
click at [659, 231] on button "Filter" at bounding box center [659, 231] width 47 height 24
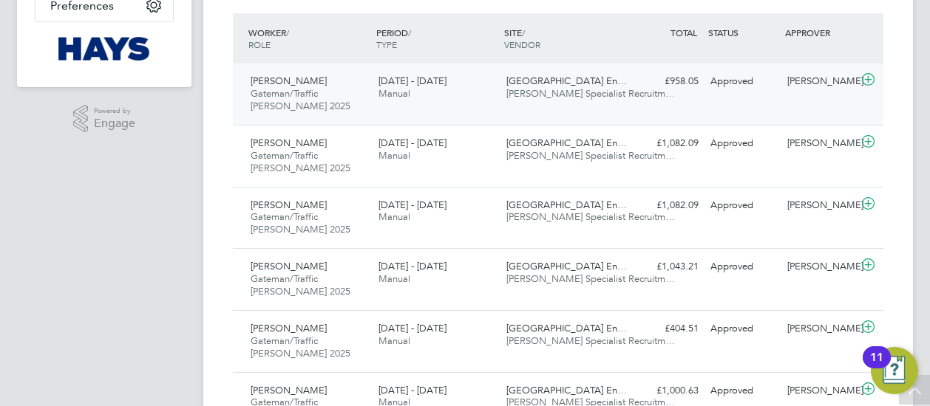
click at [511, 97] on span "Hays Specialist Recruitm…" at bounding box center [590, 93] width 168 height 13
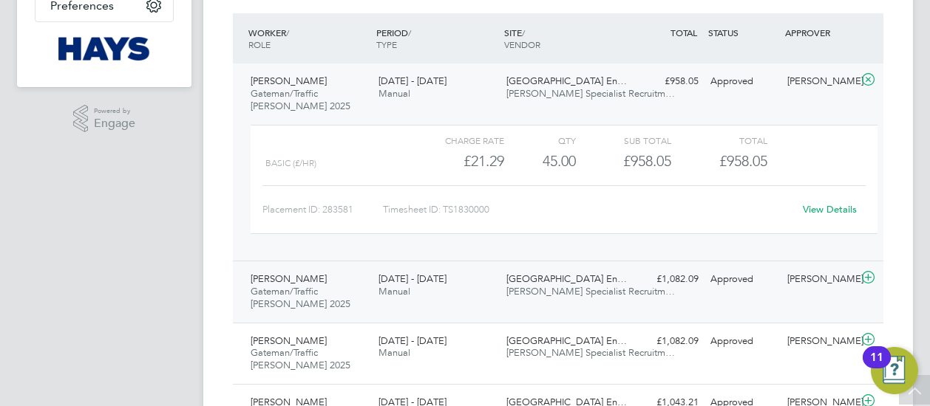
click at [492, 282] on div "13 - 19 Sep 2025 Manual" at bounding box center [436, 286] width 128 height 37
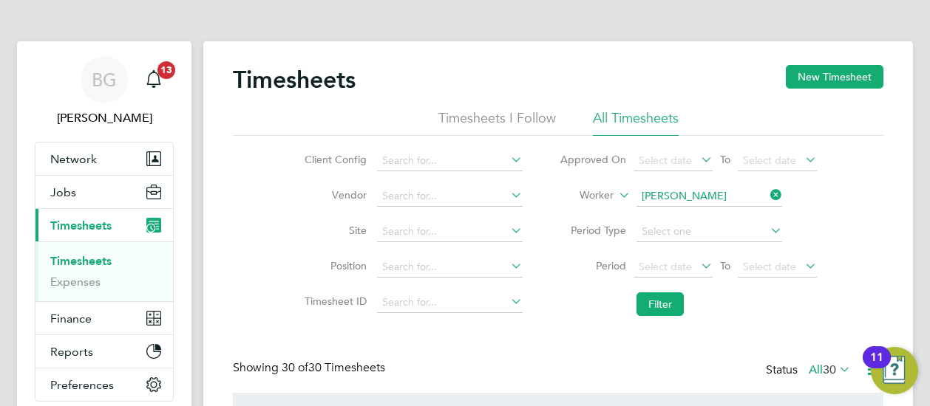
scroll to position [37, 128]
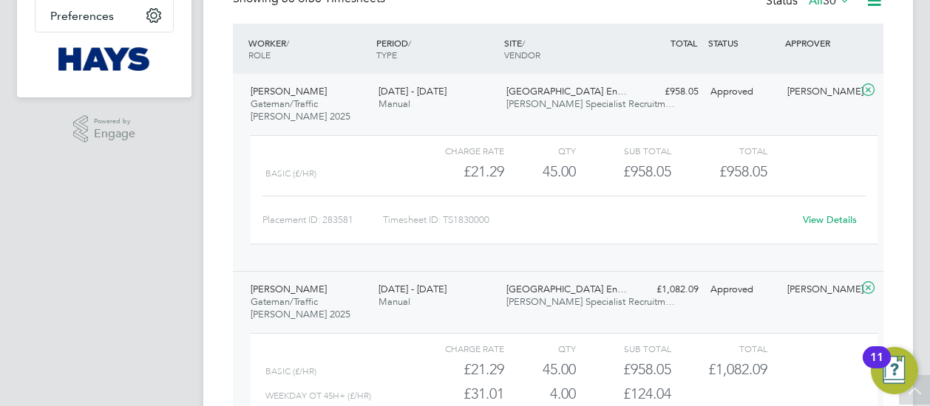
click at [826, 219] on link "View Details" at bounding box center [830, 220] width 54 height 13
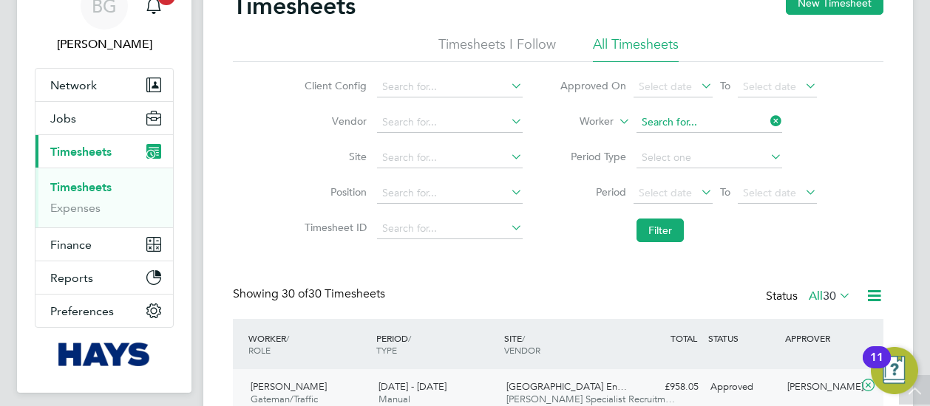
click at [757, 119] on input at bounding box center [709, 122] width 146 height 21
click at [712, 117] on input at bounding box center [709, 122] width 146 height 21
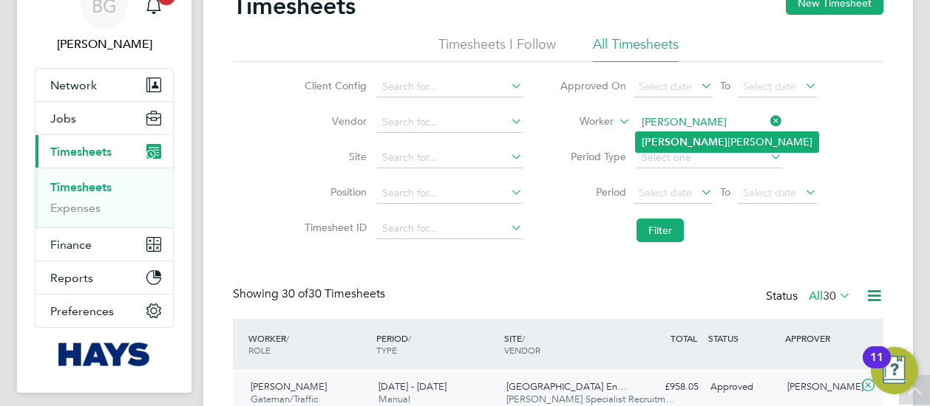
click at [724, 150] on li "Cezary Sokolowski" at bounding box center [727, 142] width 183 height 20
type input "Cezary Sokolowski"
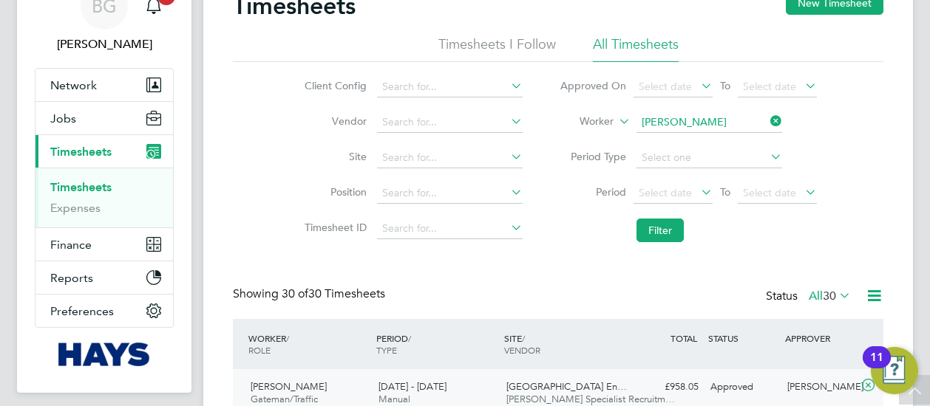
click at [690, 239] on li "Filter" at bounding box center [688, 230] width 294 height 38
click at [658, 230] on button "Filter" at bounding box center [659, 231] width 47 height 24
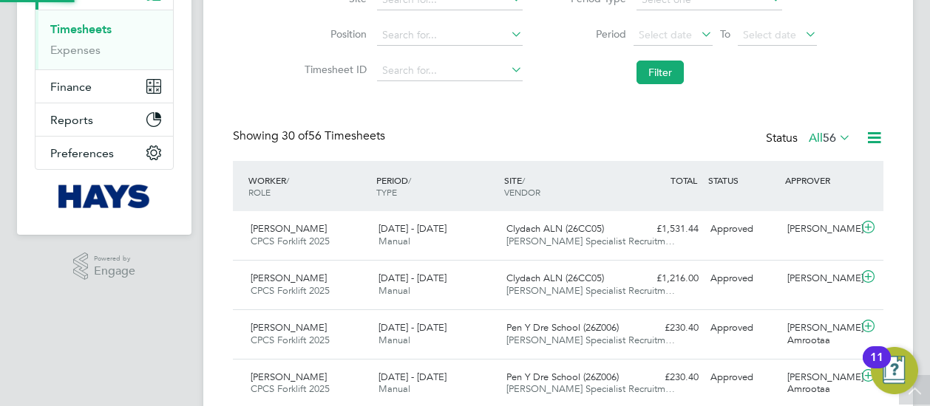
scroll to position [7, 7]
click at [508, 234] on div "Clydach ALN (26CC05) Hays Specialist Recruitm…" at bounding box center [564, 235] width 128 height 37
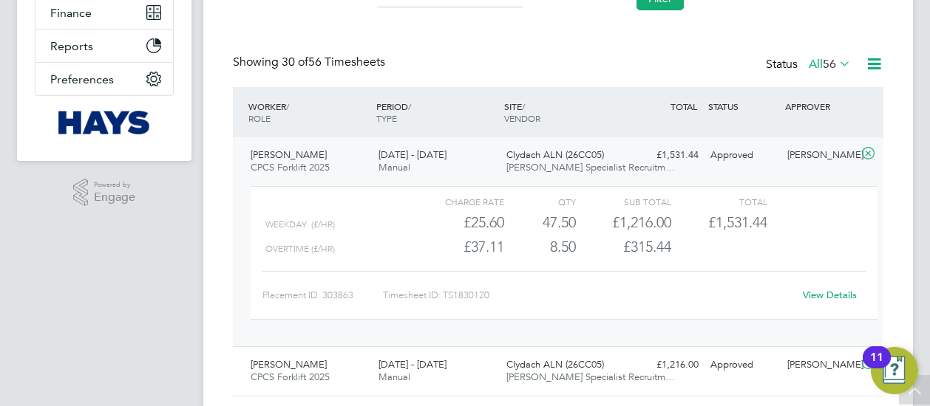
click at [839, 293] on link "View Details" at bounding box center [830, 295] width 54 height 13
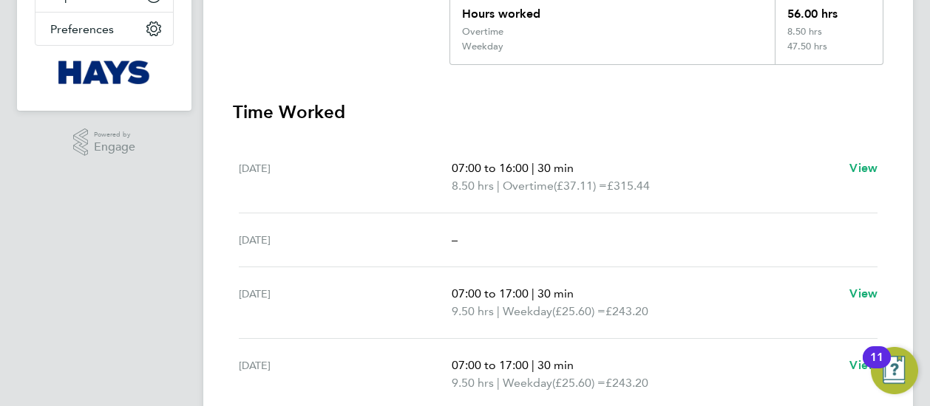
scroll to position [333, 0]
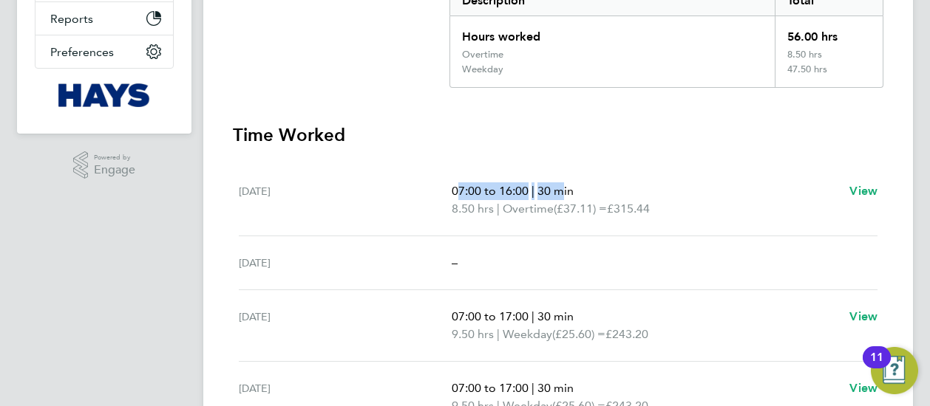
drag, startPoint x: 453, startPoint y: 194, endPoint x: 560, endPoint y: 194, distance: 107.2
click at [560, 194] on p "07:00 to 16:00 | 30 min" at bounding box center [645, 192] width 386 height 18
drag, startPoint x: 560, startPoint y: 194, endPoint x: 584, endPoint y: 222, distance: 37.3
click at [584, 222] on div "[DATE] 07:00 to 16:00 | 30 min 8.50 hrs | Overtime (£37.11) = £315.44 View" at bounding box center [558, 201] width 638 height 72
drag, startPoint x: 455, startPoint y: 190, endPoint x: 522, endPoint y: 185, distance: 66.7
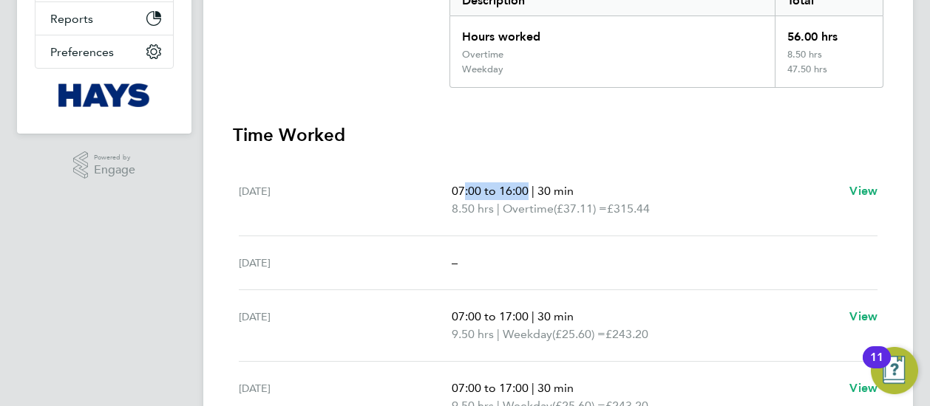
click at [522, 185] on span "07:00 to 16:00" at bounding box center [490, 191] width 77 height 14
drag, startPoint x: 522, startPoint y: 185, endPoint x: 651, endPoint y: 215, distance: 132.7
click at [651, 215] on p "8.50 hrs | Overtime (£37.11) = £315.44" at bounding box center [645, 209] width 386 height 18
